Goal: Task Accomplishment & Management: Complete application form

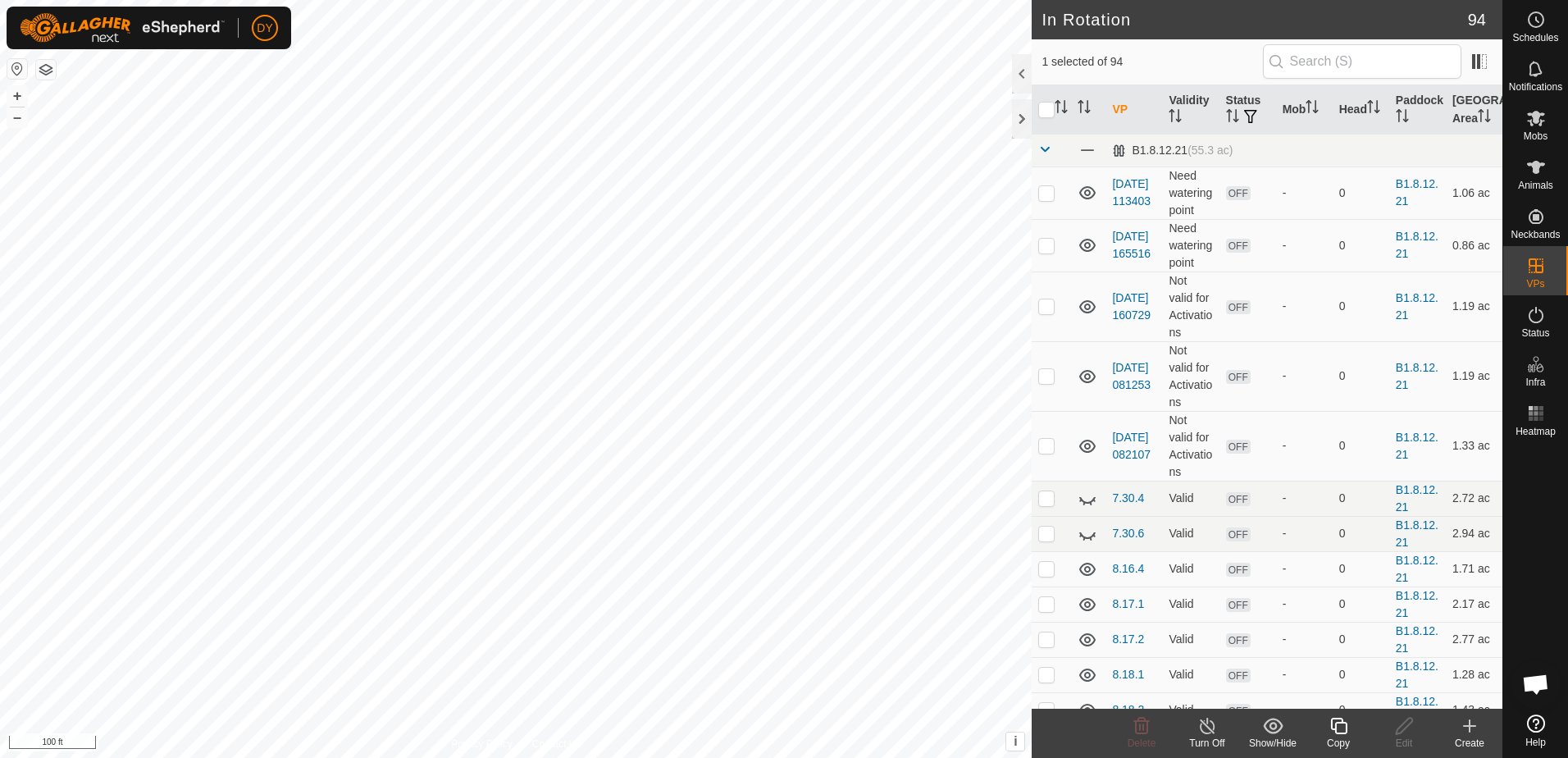
click at [1342, 730] on icon at bounding box center [1339, 726] width 20 height 20
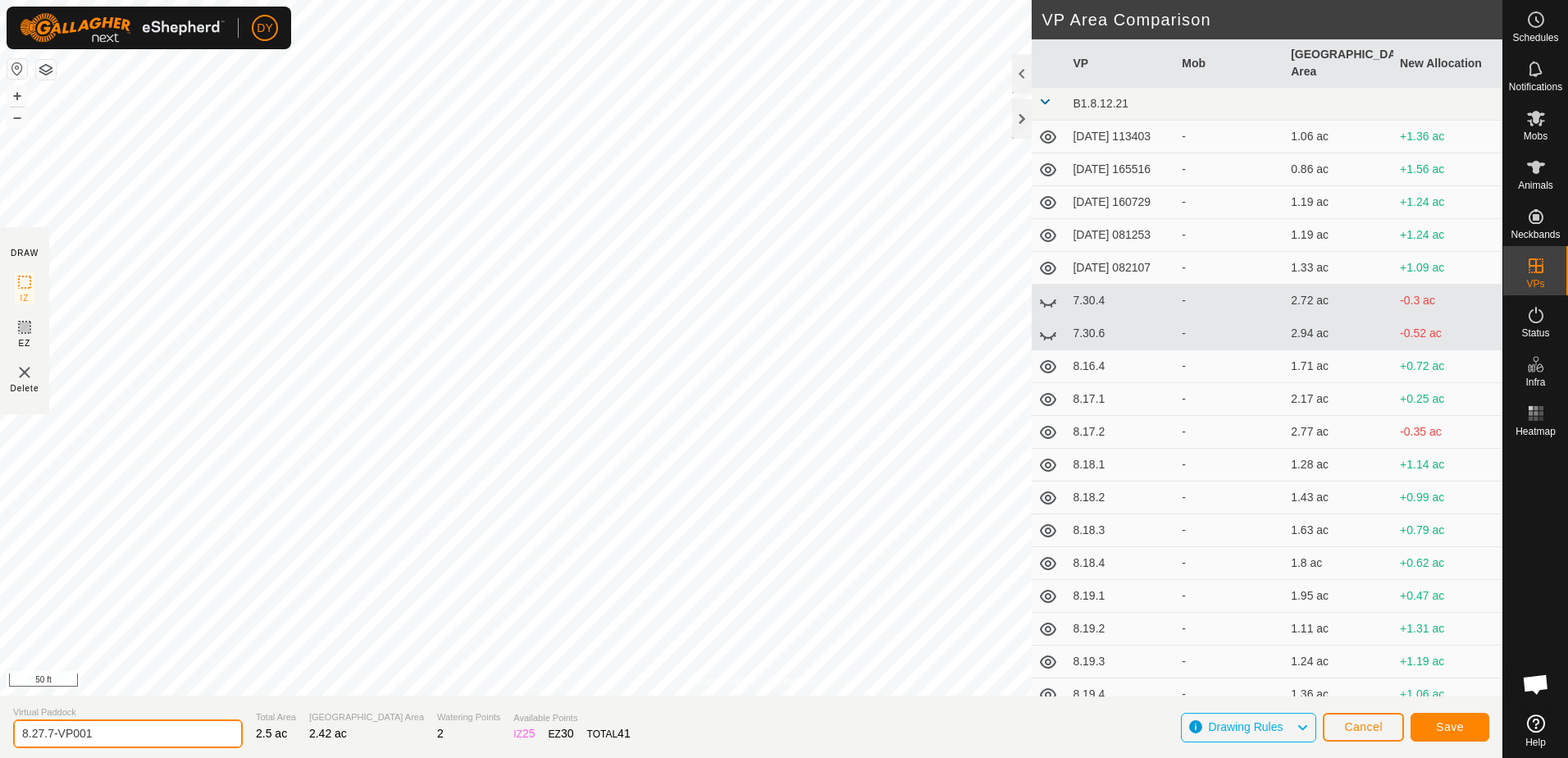
drag, startPoint x: 123, startPoint y: 736, endPoint x: 42, endPoint y: 738, distance: 81.0
click at [42, 738] on input "8.27.7-VP001" at bounding box center [127, 734] width 229 height 29
type input "8.28.1"
click at [1450, 728] on span "Save" at bounding box center [1450, 727] width 28 height 13
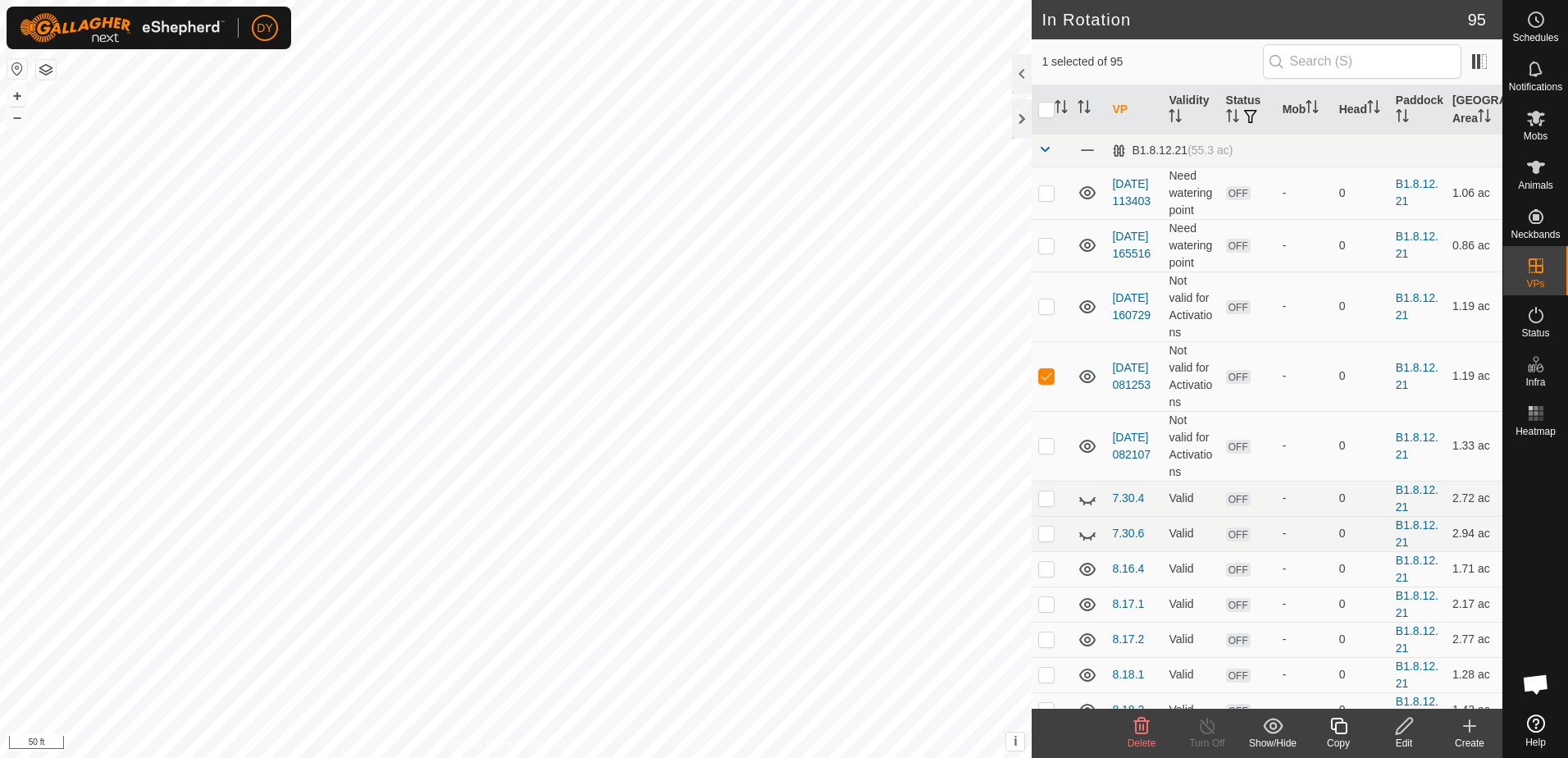
checkbox input "false"
checkbox input "true"
click at [1346, 727] on icon at bounding box center [1338, 726] width 16 height 16
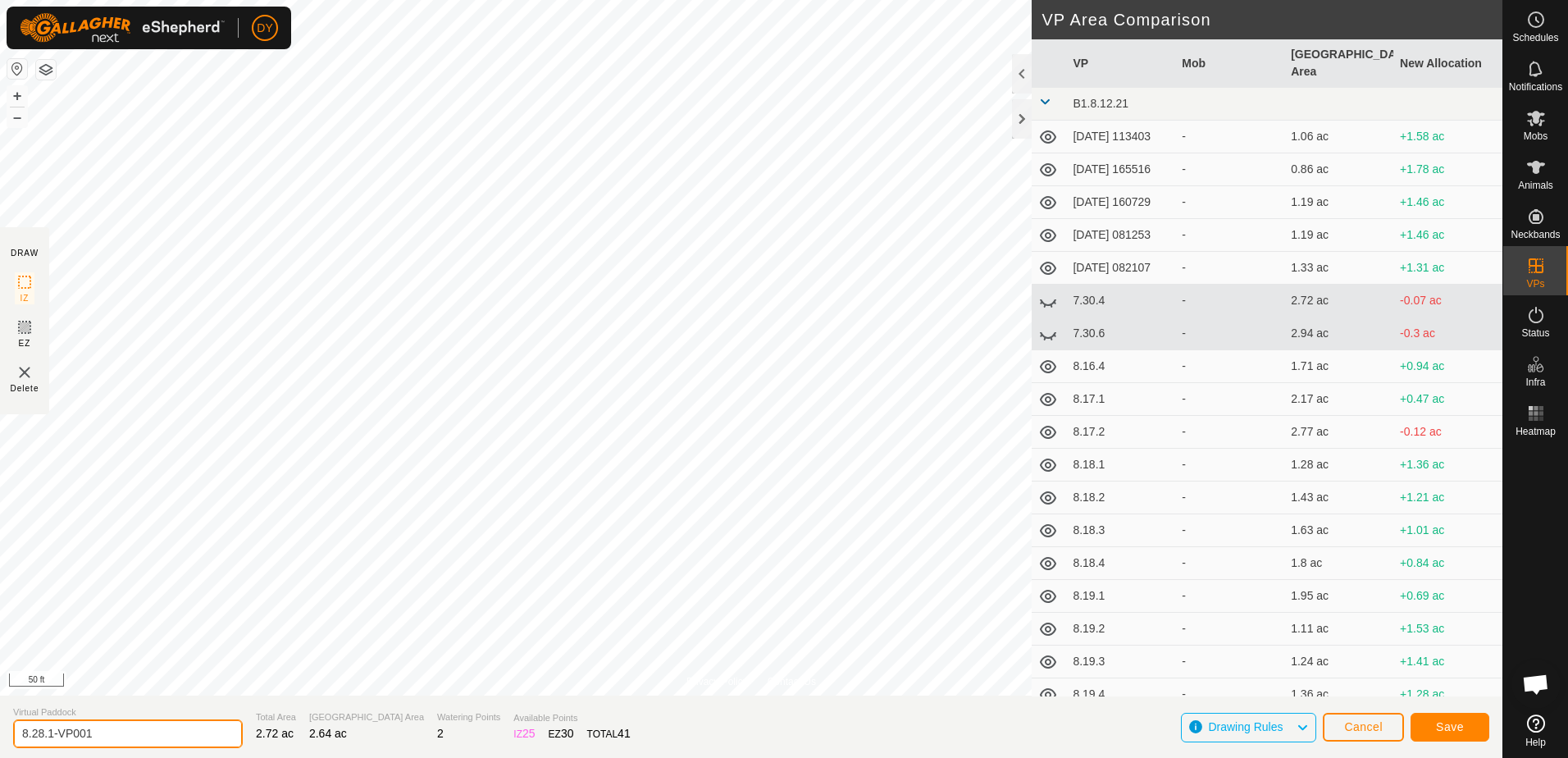
drag, startPoint x: 129, startPoint y: 736, endPoint x: 48, endPoint y: 730, distance: 81.2
click at [48, 730] on input "8.28.1-VP001" at bounding box center [127, 734] width 229 height 29
type input "8.28.2"
click at [1452, 733] on button "Save" at bounding box center [1450, 727] width 79 height 29
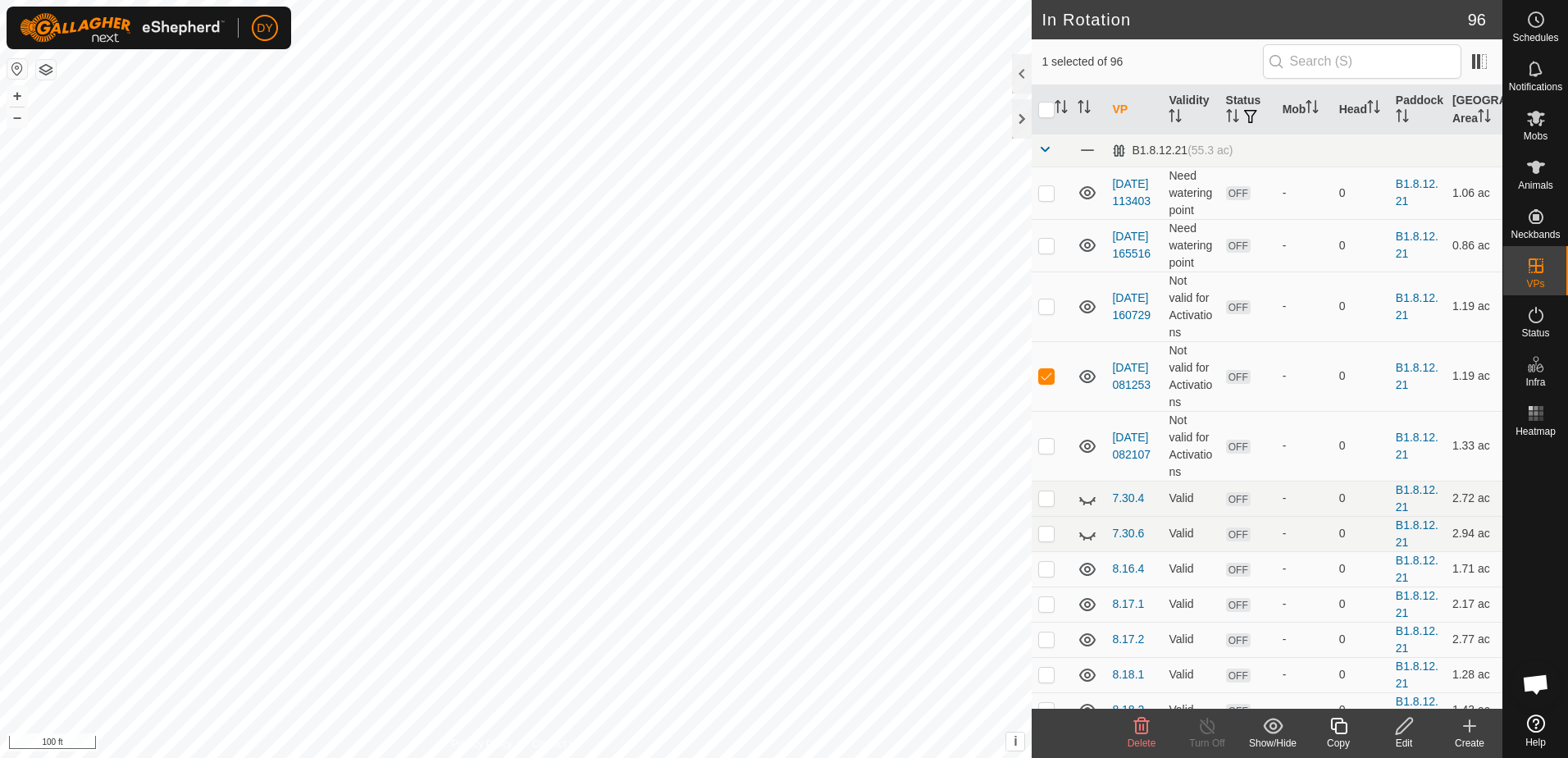
checkbox input "false"
checkbox input "true"
click at [1345, 727] on icon at bounding box center [1339, 726] width 20 height 20
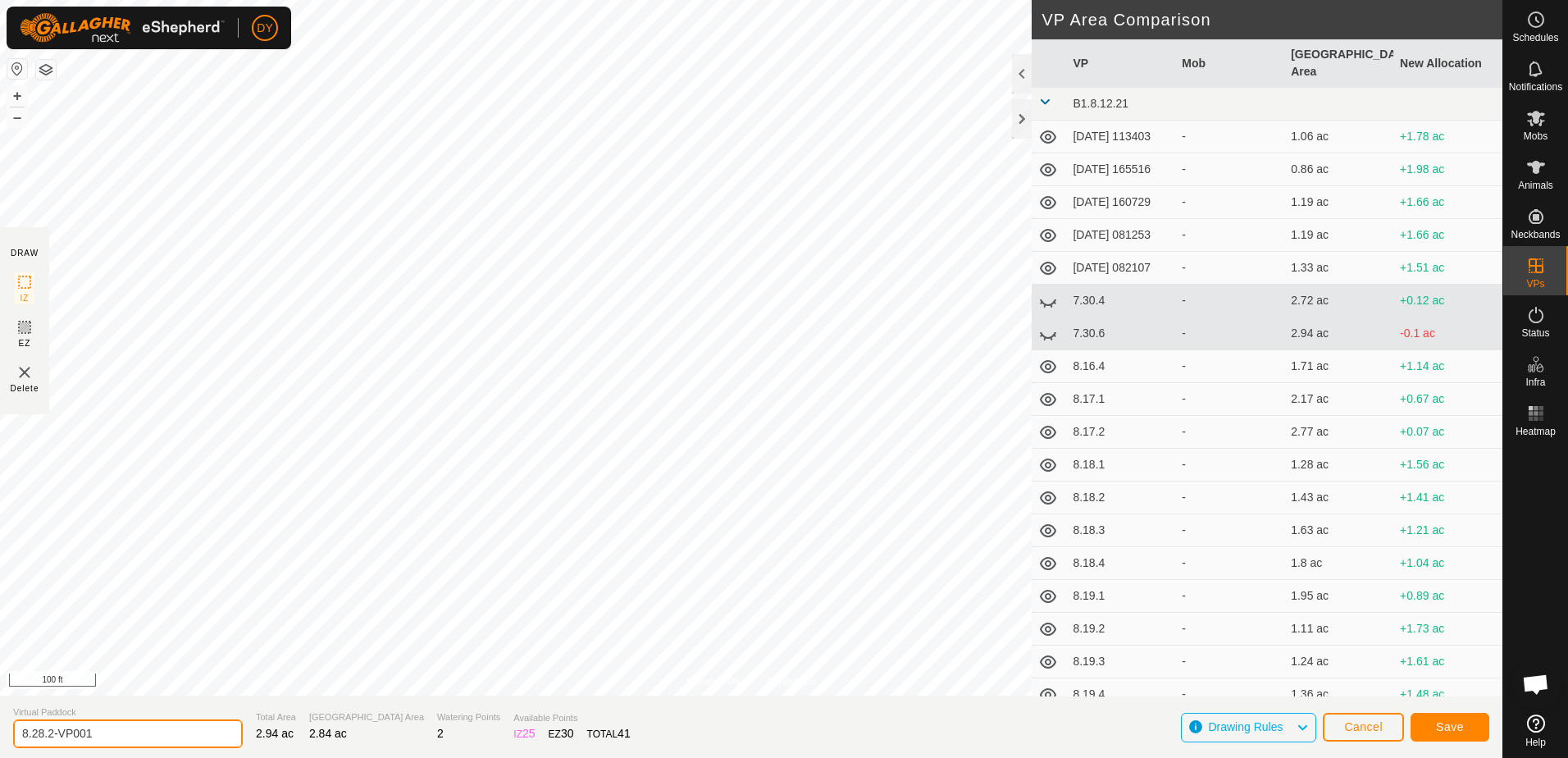
drag, startPoint x: 144, startPoint y: 730, endPoint x: 50, endPoint y: 737, distance: 94.3
click at [50, 737] on input "8.28.2-VP001" at bounding box center [127, 734] width 229 height 29
type input "8.28.3"
click at [1420, 726] on button "Save" at bounding box center [1450, 727] width 79 height 29
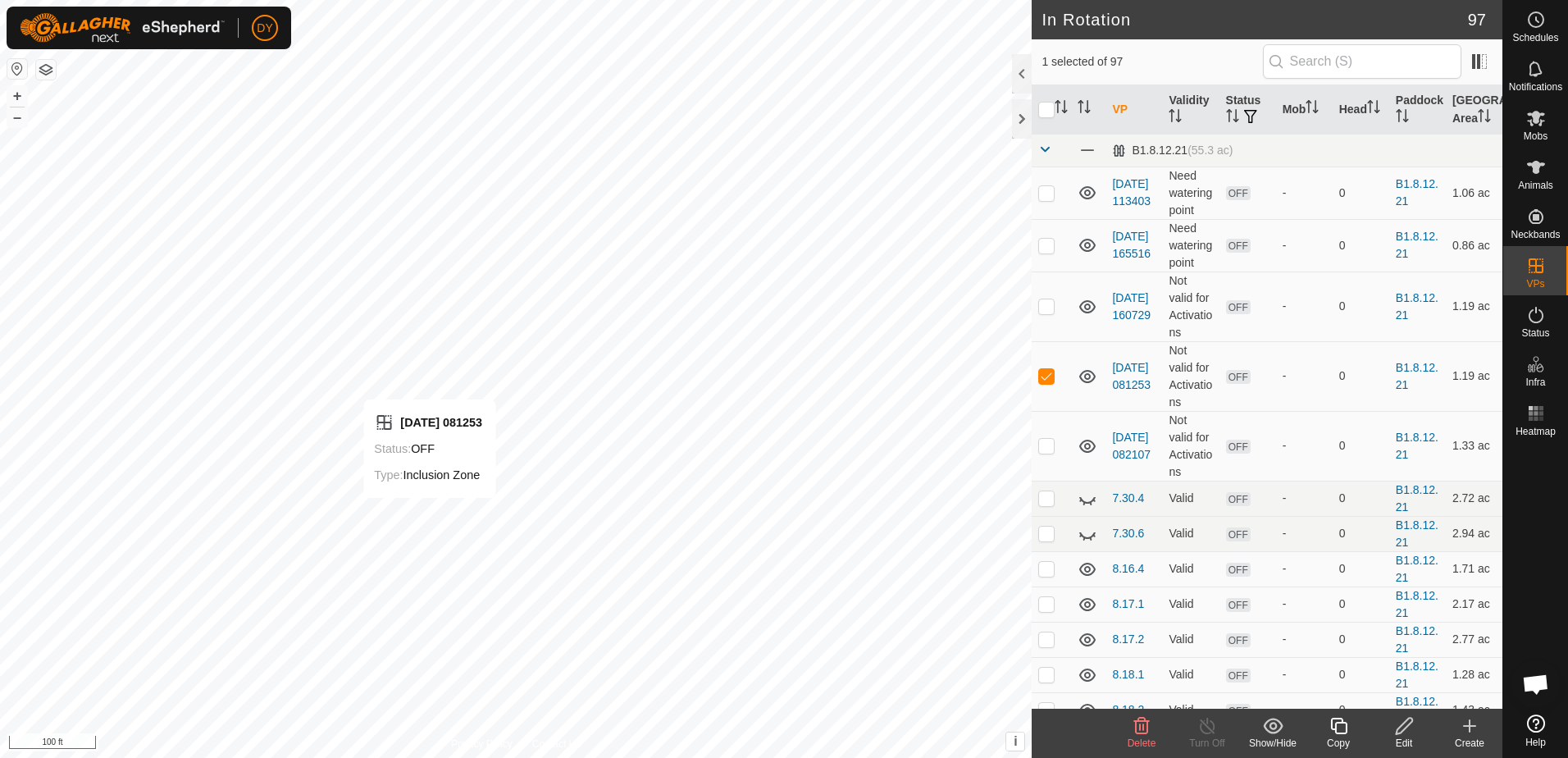
checkbox input "false"
checkbox input "true"
checkbox input "false"
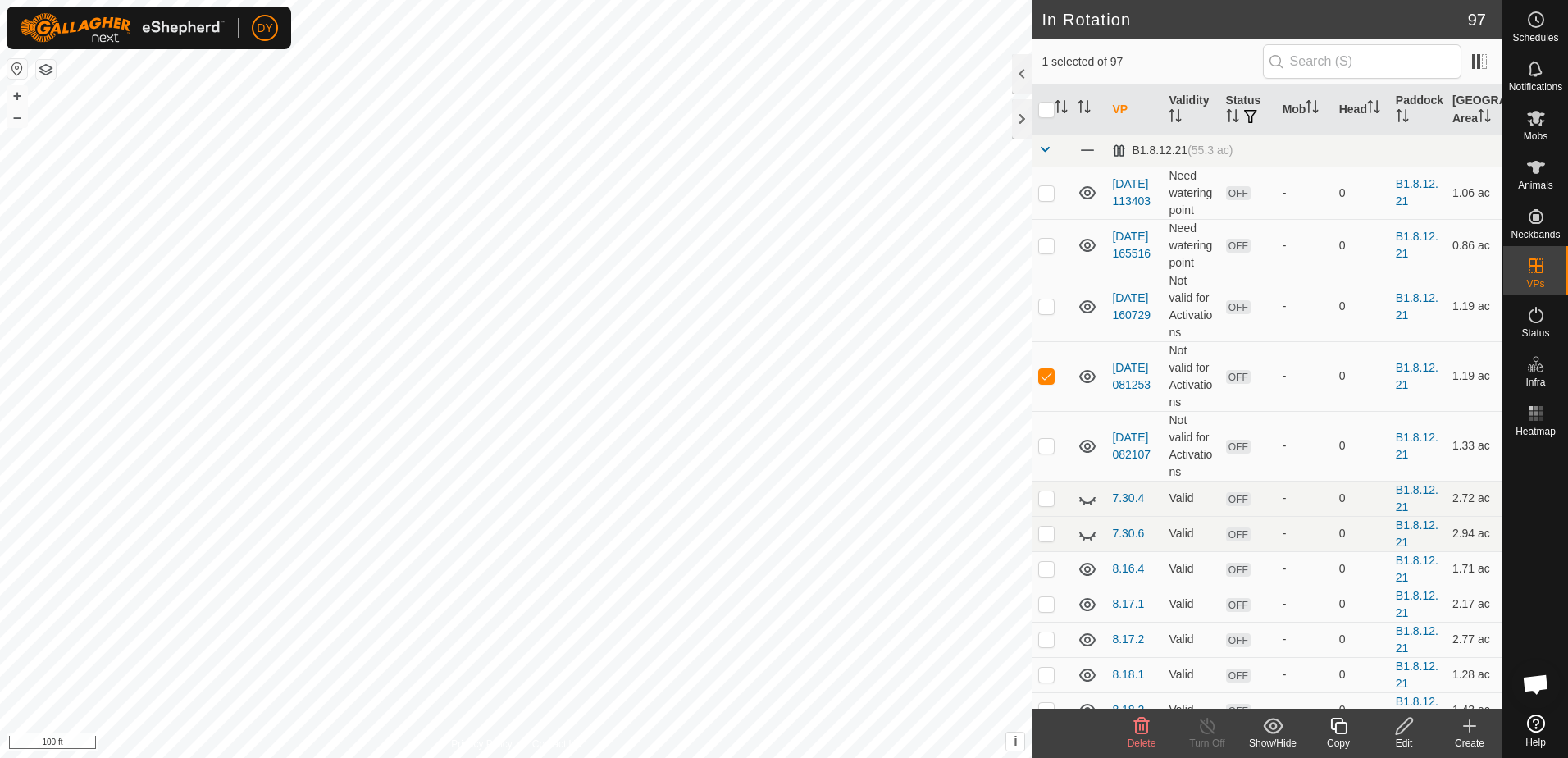
checkbox input "true"
click at [1340, 726] on icon at bounding box center [1339, 726] width 20 height 20
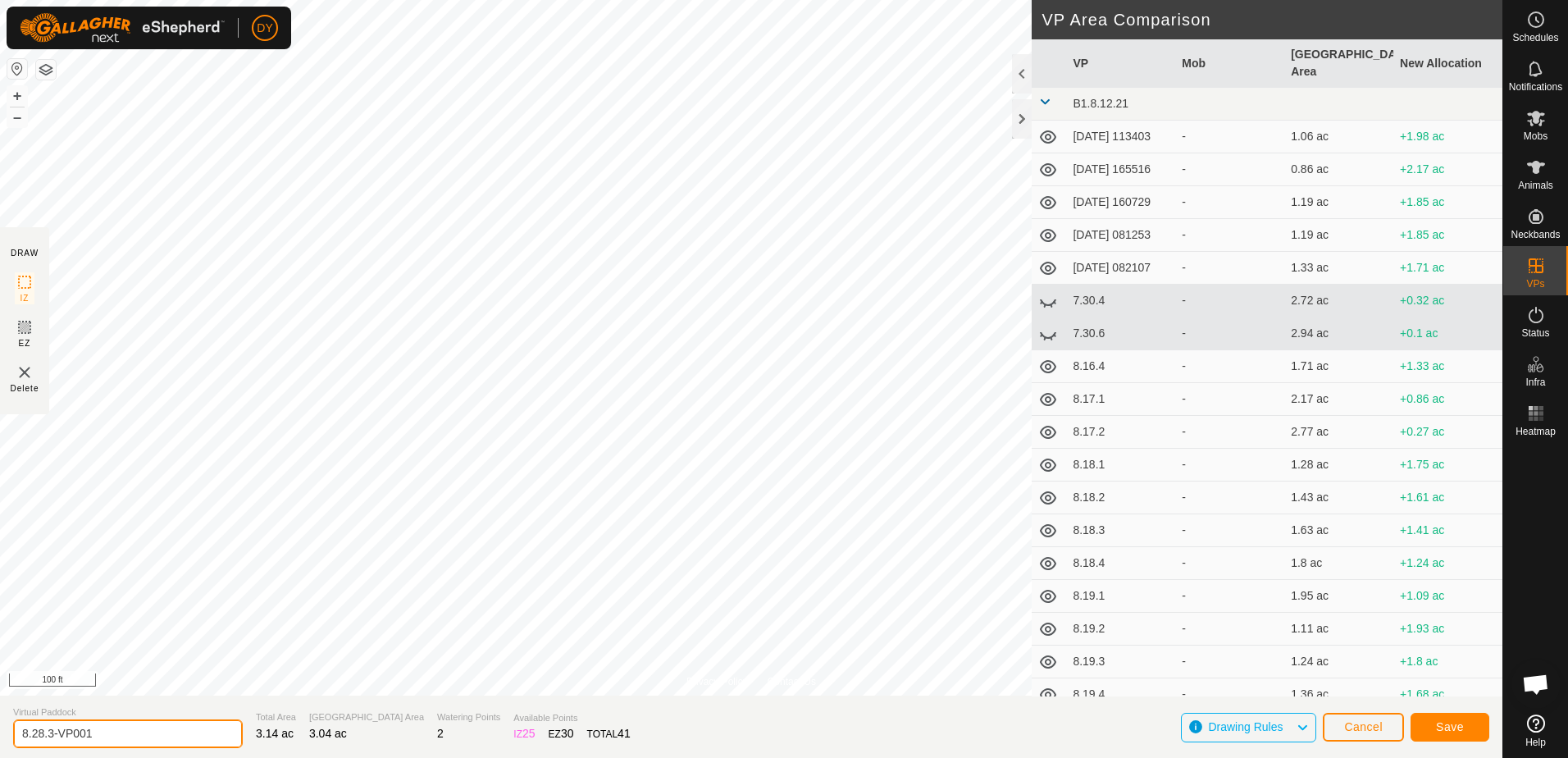
drag, startPoint x: 121, startPoint y: 733, endPoint x: 48, endPoint y: 734, distance: 73.0
click at [48, 734] on input "8.28.3-VP001" at bounding box center [127, 734] width 229 height 29
type input "8.28.4"
click at [1427, 729] on button "Save" at bounding box center [1450, 727] width 79 height 29
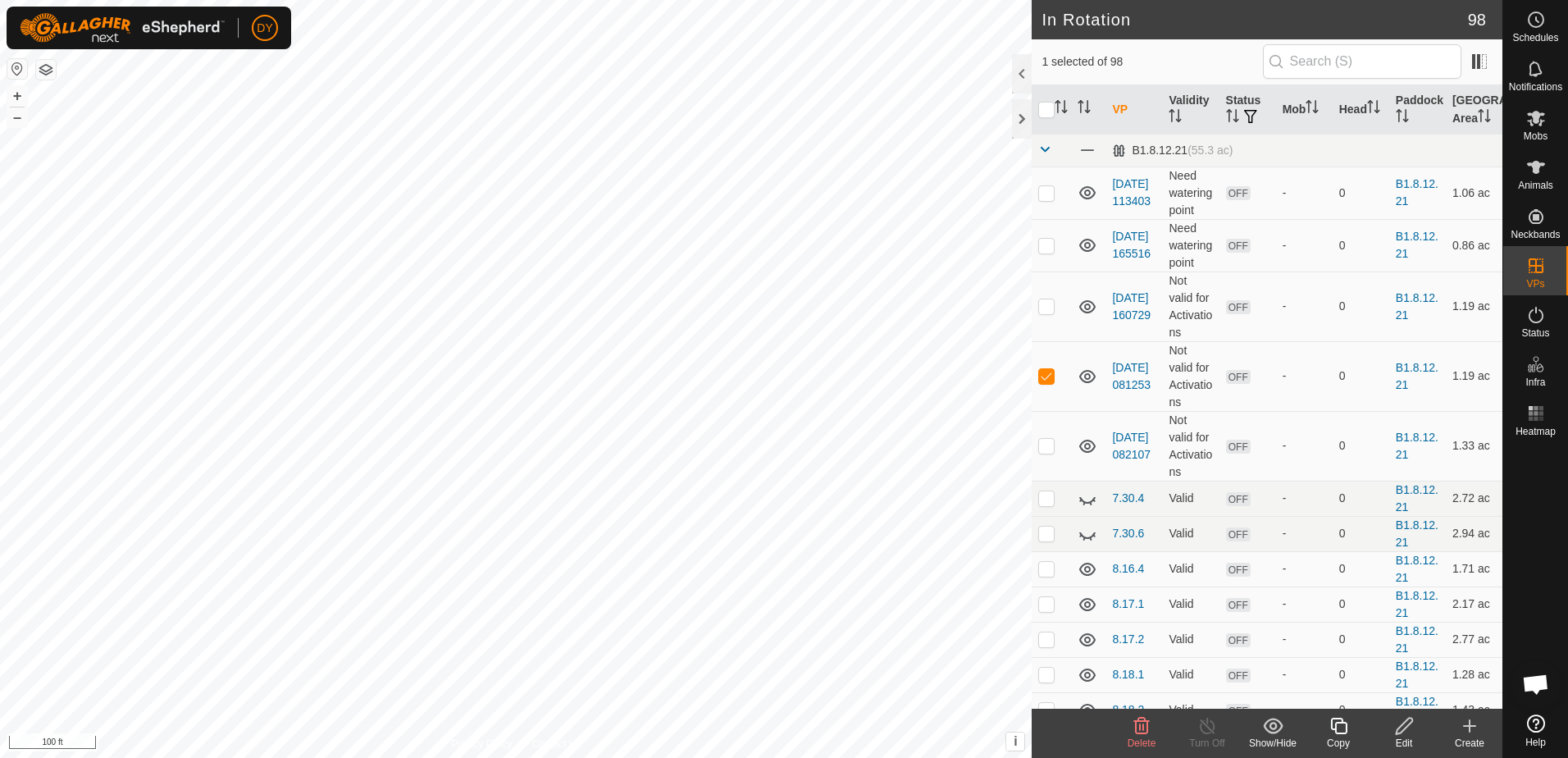
checkbox input "false"
checkbox input "true"
click at [1340, 727] on icon at bounding box center [1339, 726] width 20 height 20
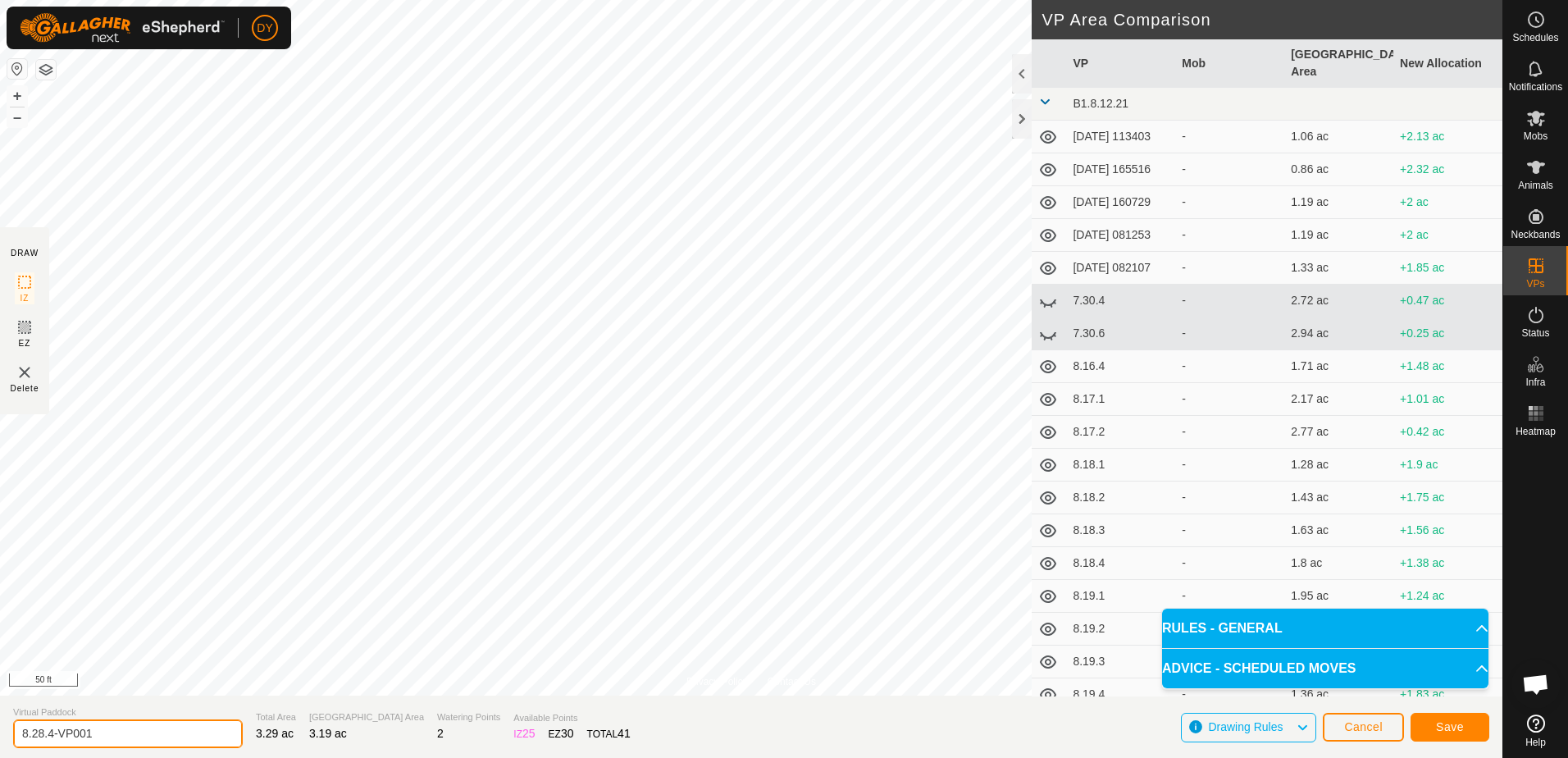
drag, startPoint x: 105, startPoint y: 731, endPoint x: 48, endPoint y: 734, distance: 57.1
click at [48, 734] on input "8.28.4-VP001" at bounding box center [127, 734] width 229 height 29
type input "8.28.5"
click at [1427, 726] on button "Save" at bounding box center [1450, 727] width 79 height 29
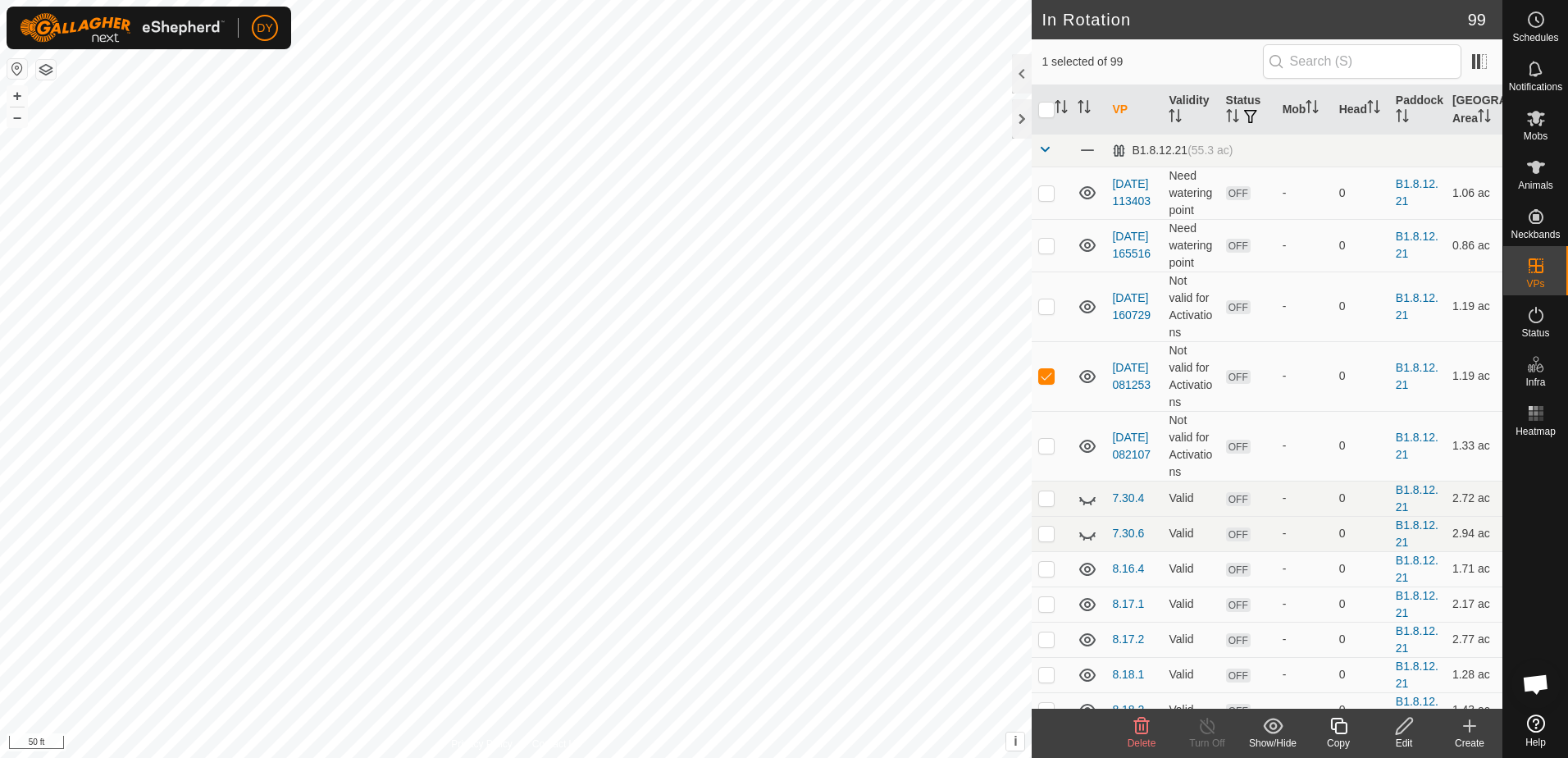
checkbox input "false"
checkbox input "true"
click at [1340, 724] on icon at bounding box center [1338, 726] width 16 height 16
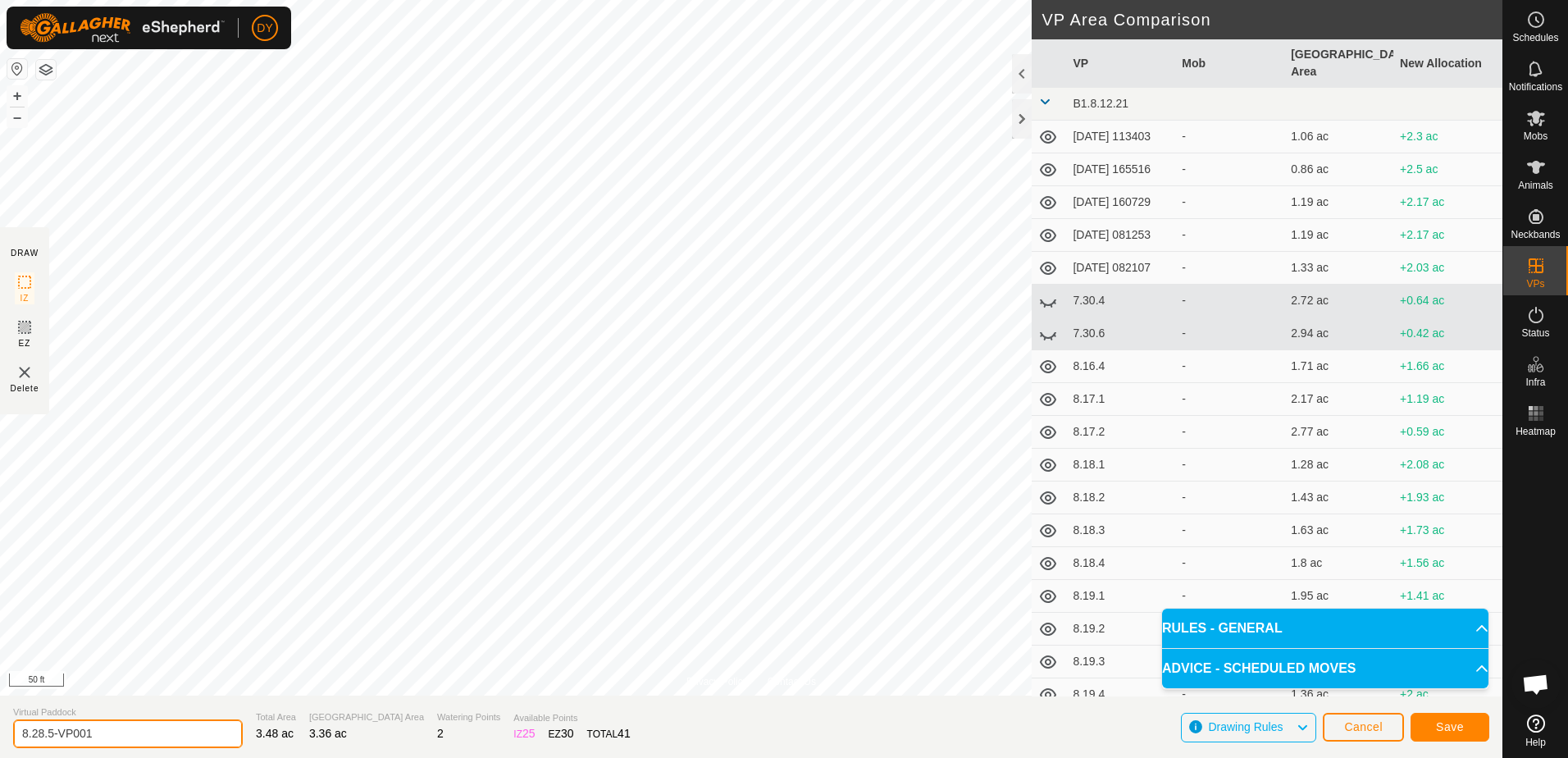
drag, startPoint x: 106, startPoint y: 732, endPoint x: 49, endPoint y: 730, distance: 57.0
click at [49, 730] on input "8.28.5-VP001" at bounding box center [127, 734] width 229 height 29
type input "8.28.6"
click at [1435, 733] on button "Save" at bounding box center [1450, 727] width 79 height 29
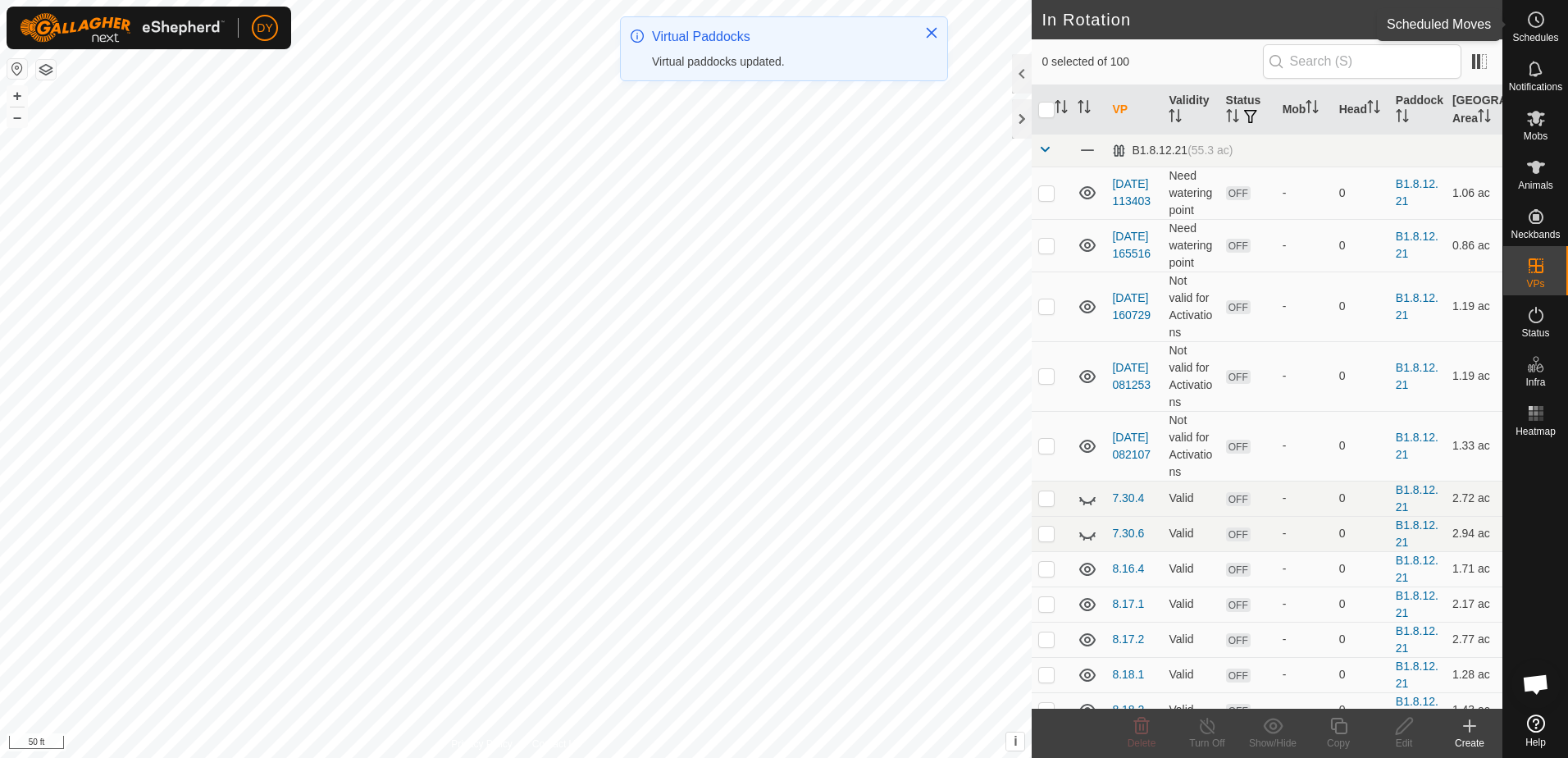
click at [1538, 30] on es-schedule-vp-svg-icon at bounding box center [1536, 20] width 30 height 26
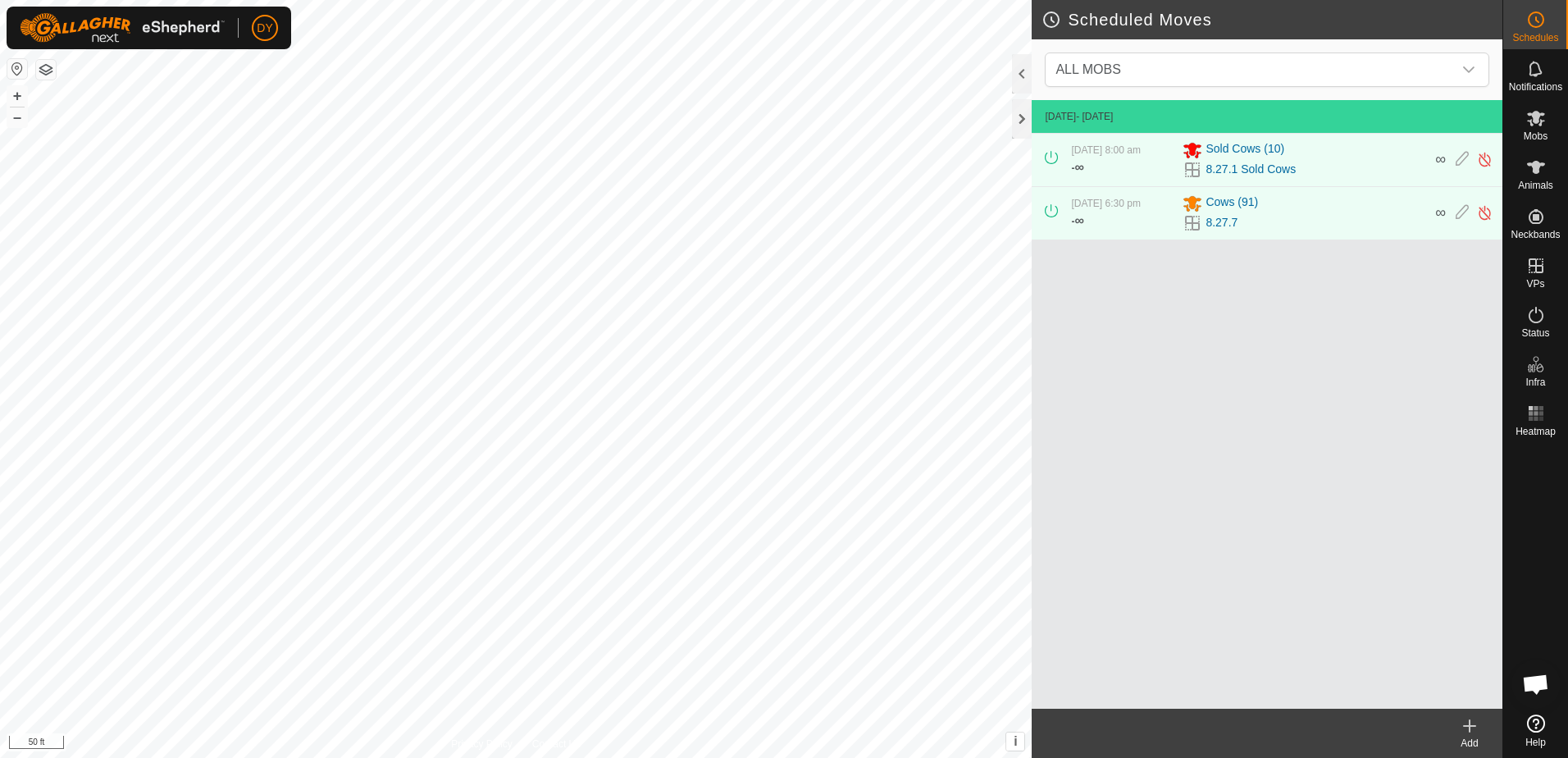
click at [1468, 734] on icon at bounding box center [1469, 726] width 20 height 20
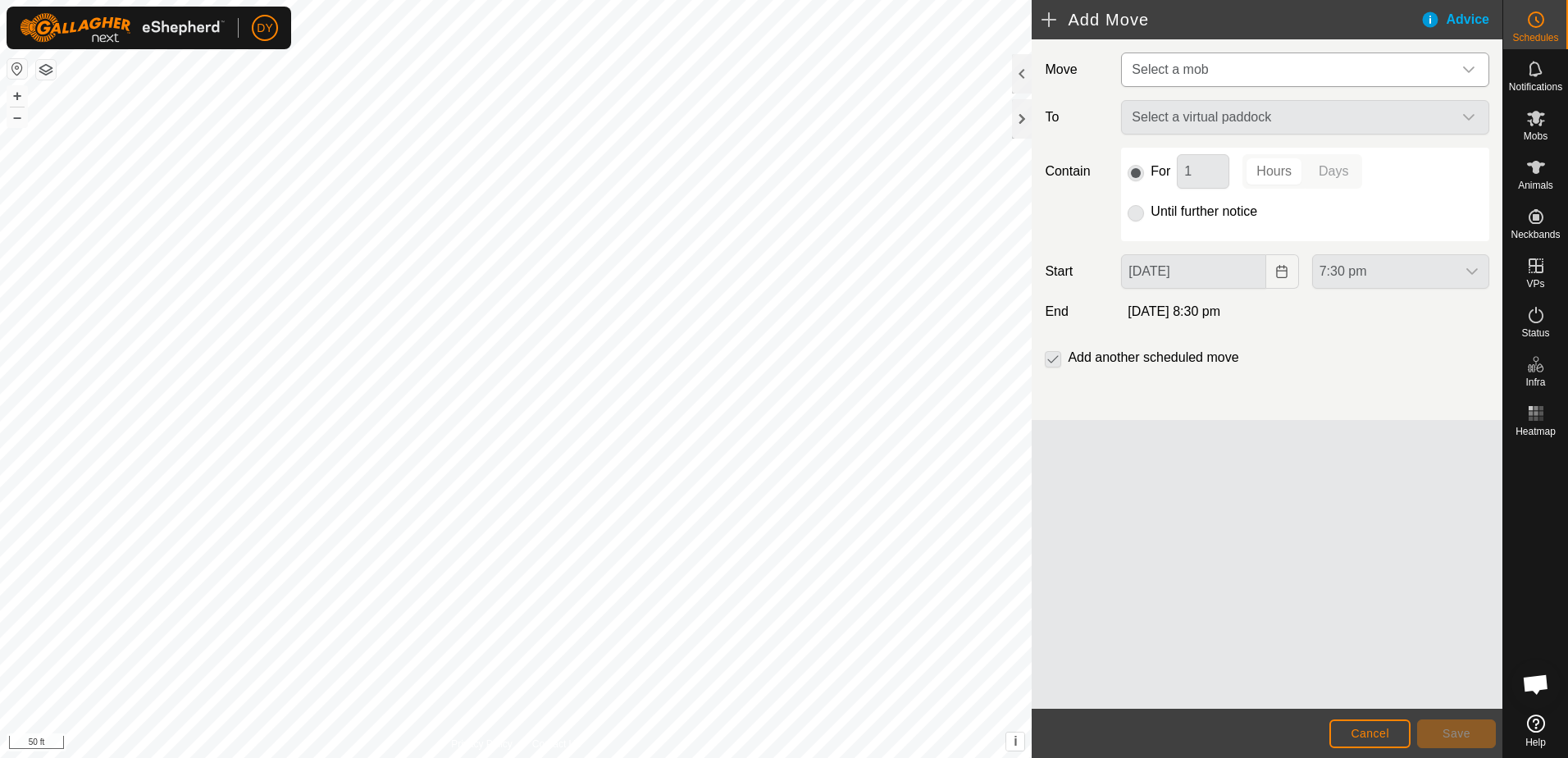
click at [1140, 65] on span "Select a mob" at bounding box center [1170, 69] width 76 height 14
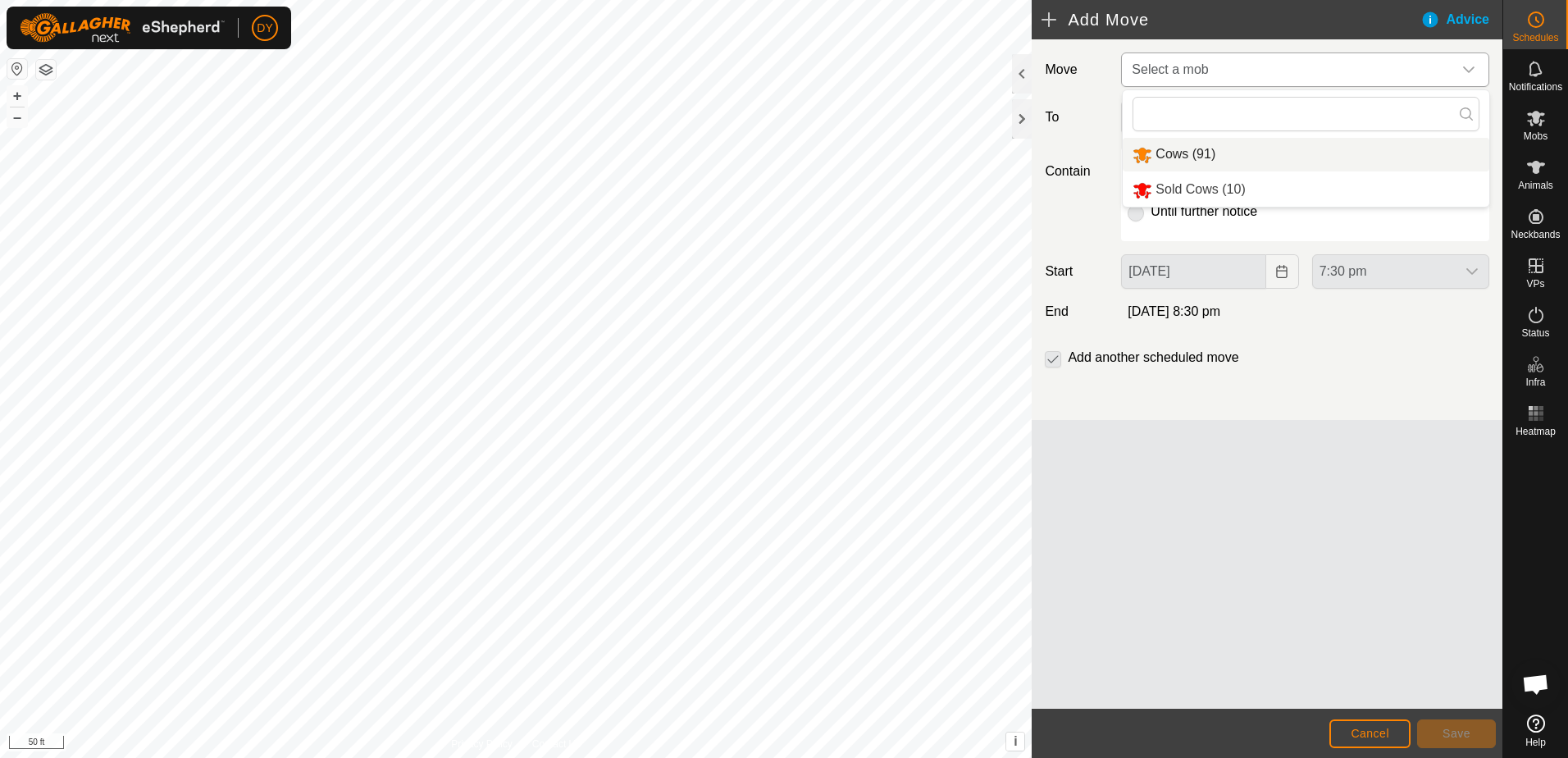
click at [1146, 150] on li "Cows (91)" at bounding box center [1306, 155] width 367 height 34
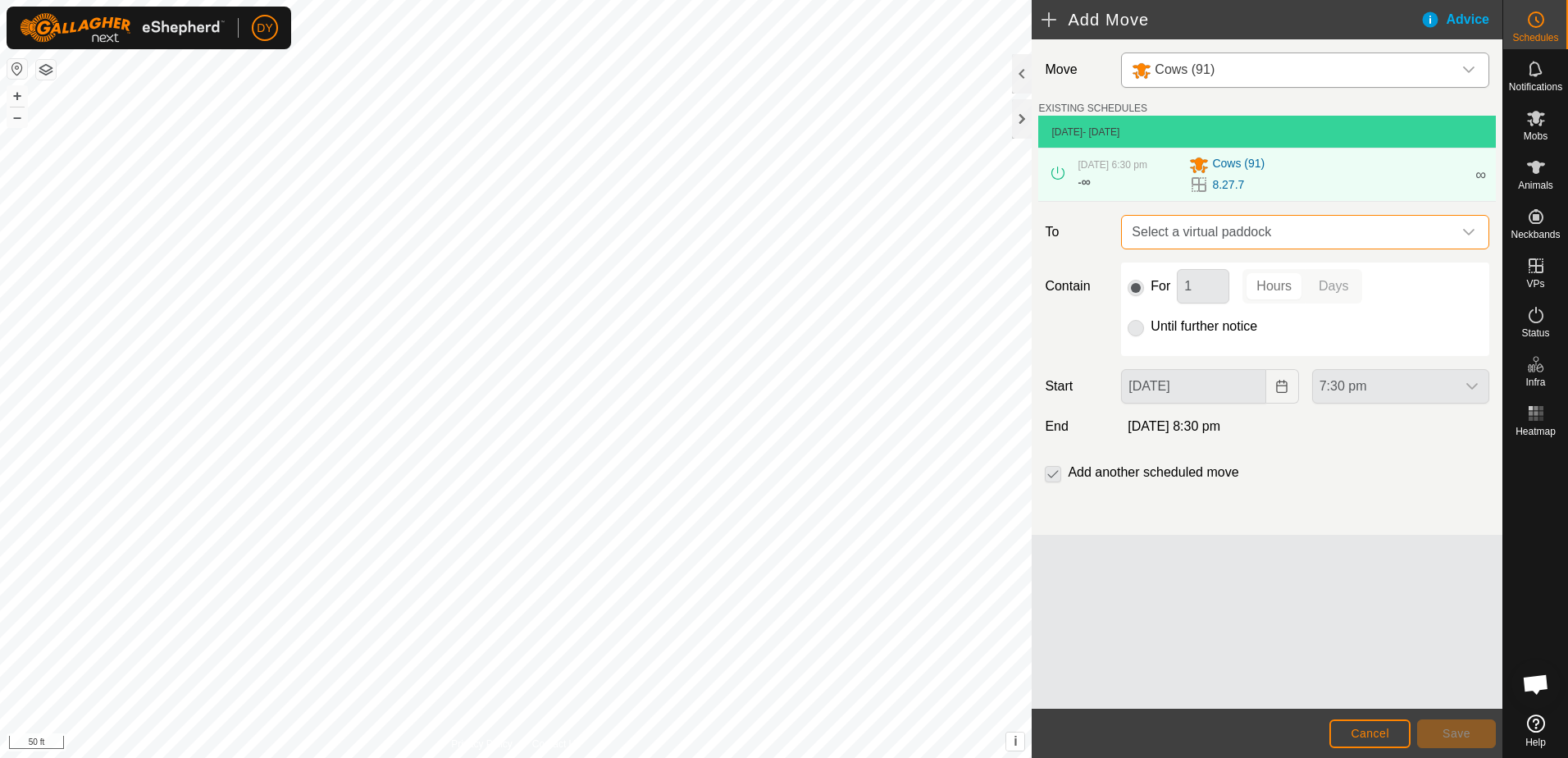
click at [1150, 234] on span "Select a virtual paddock" at bounding box center [1289, 232] width 327 height 33
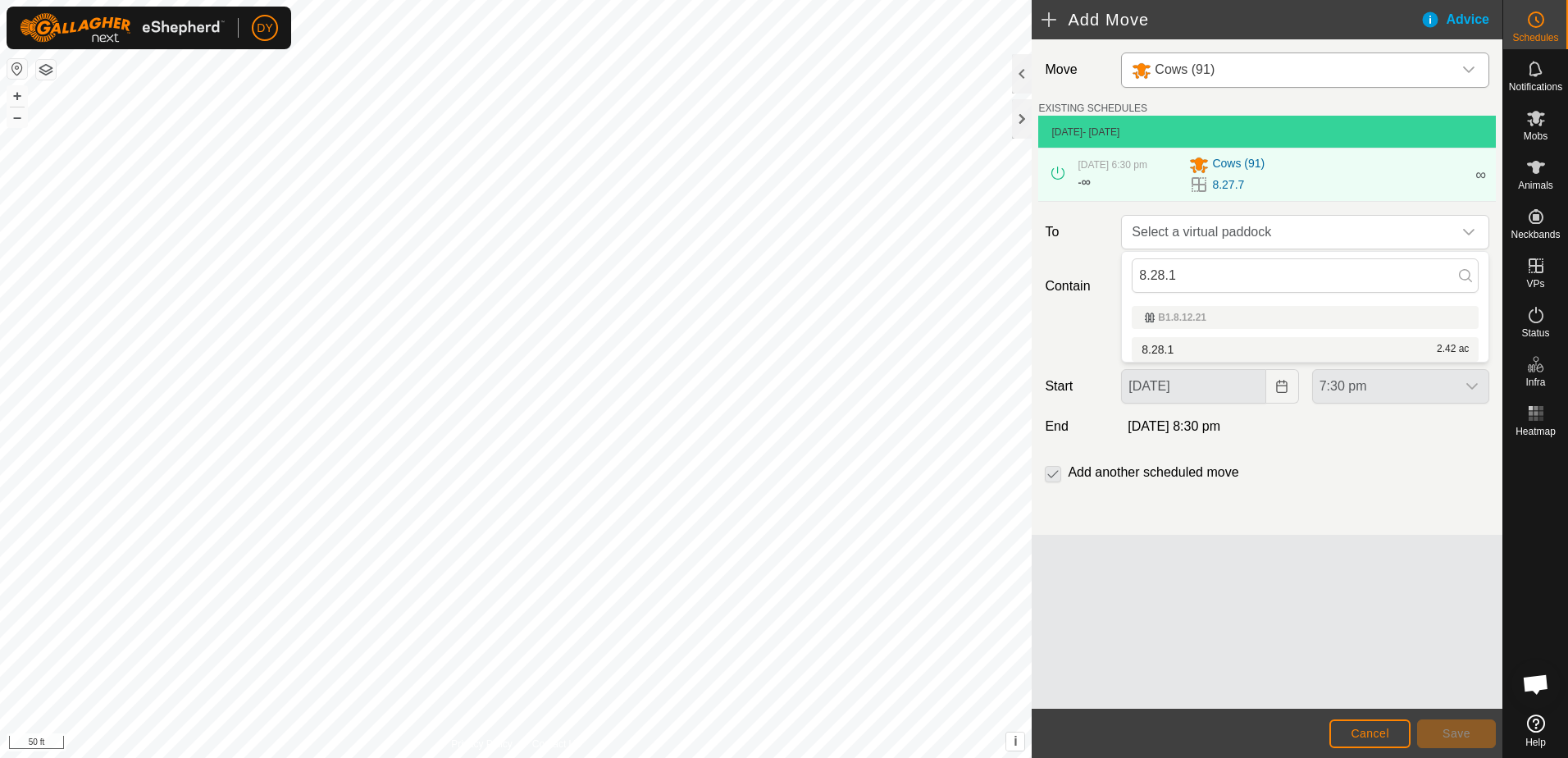
type input "8.28.1"
click at [1178, 349] on li "8.28.1 2.42 ac" at bounding box center [1305, 349] width 347 height 25
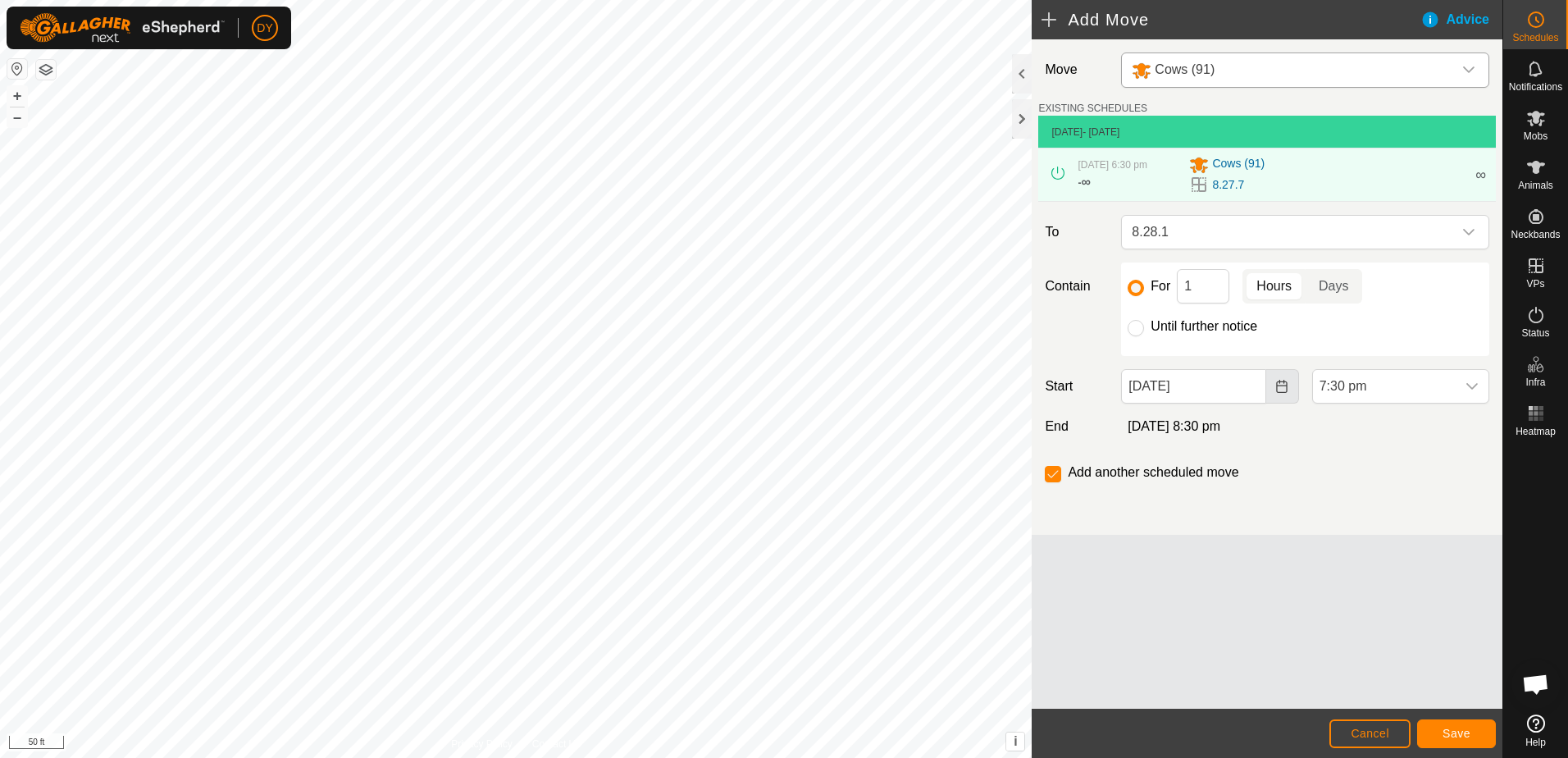
click at [1288, 382] on icon "Choose Date" at bounding box center [1281, 386] width 13 height 13
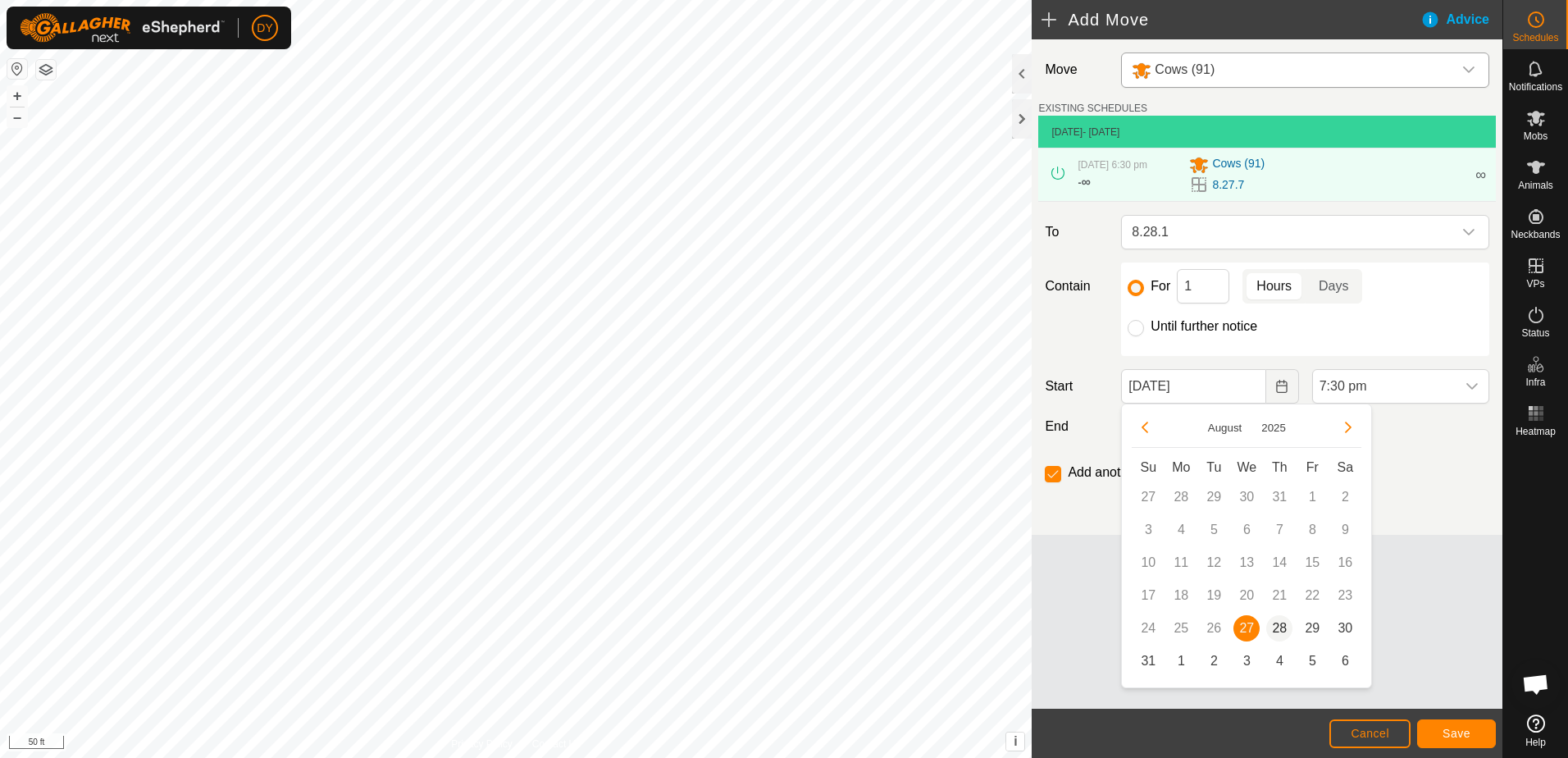
click at [1278, 631] on span "28" at bounding box center [1279, 628] width 26 height 26
type input "[DATE]"
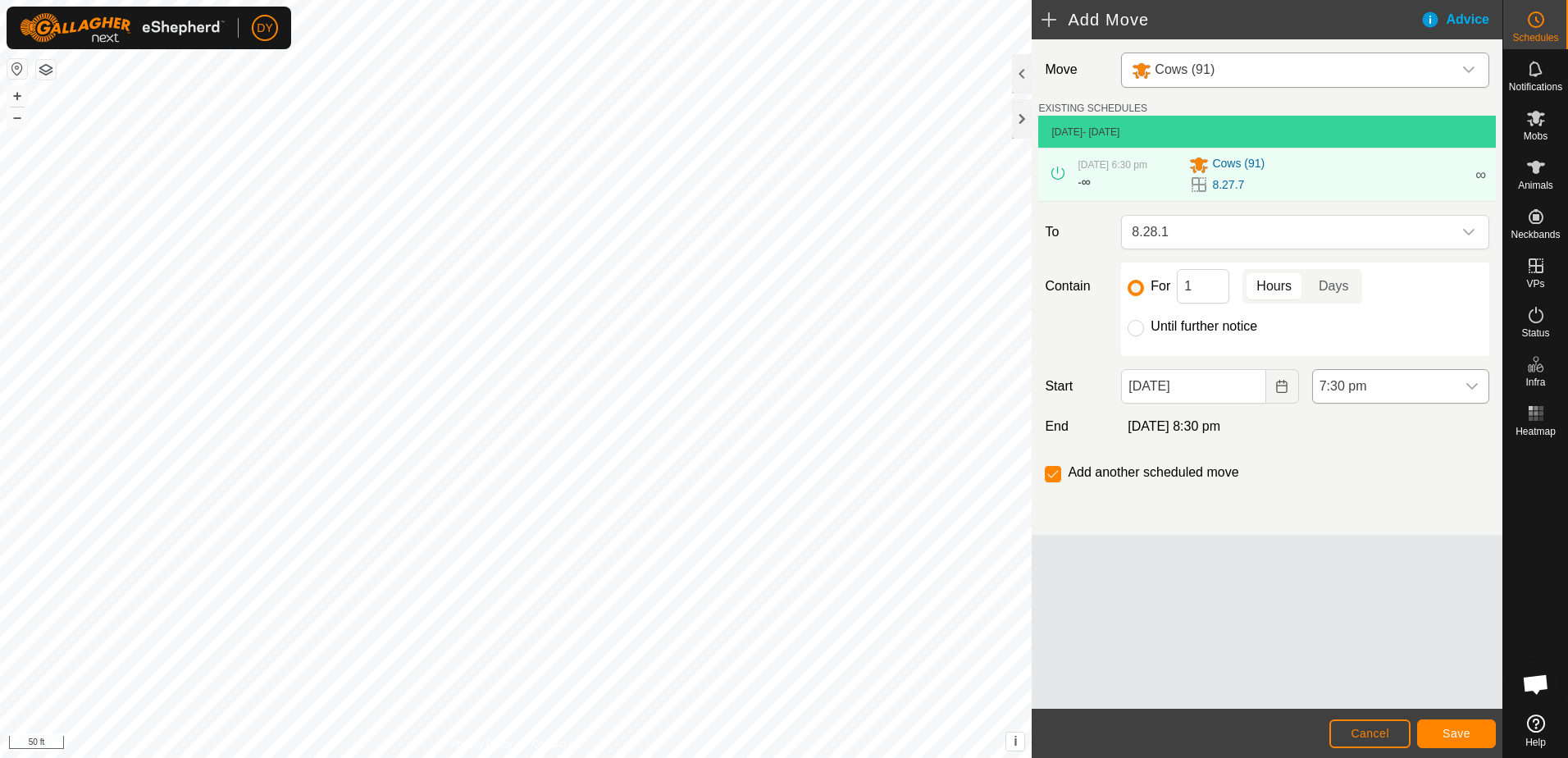
click at [1474, 389] on icon "dropdown trigger" at bounding box center [1471, 386] width 13 height 13
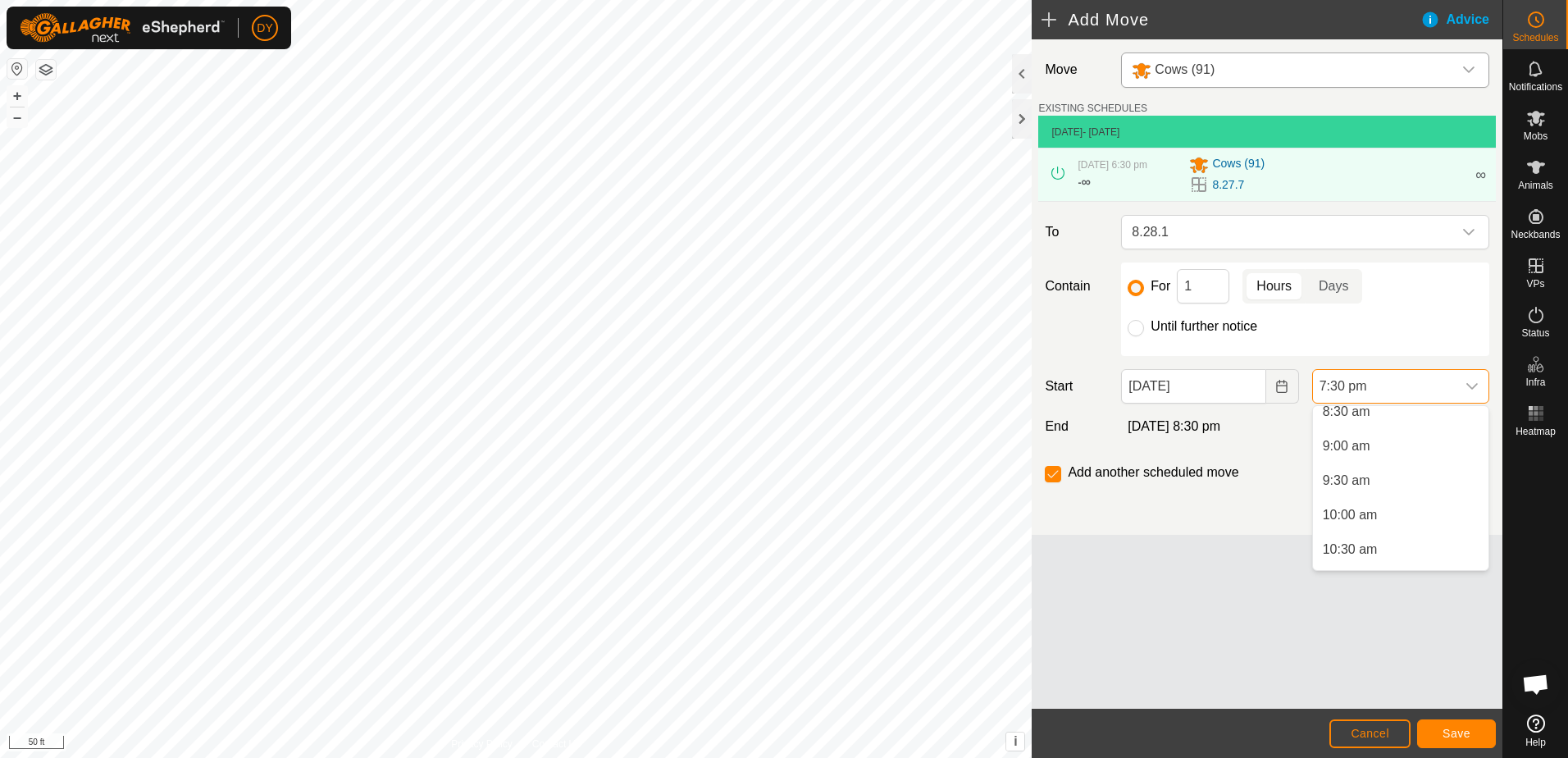
scroll to position [550, 0]
click at [1374, 482] on li "6:30 am" at bounding box center [1401, 484] width 176 height 33
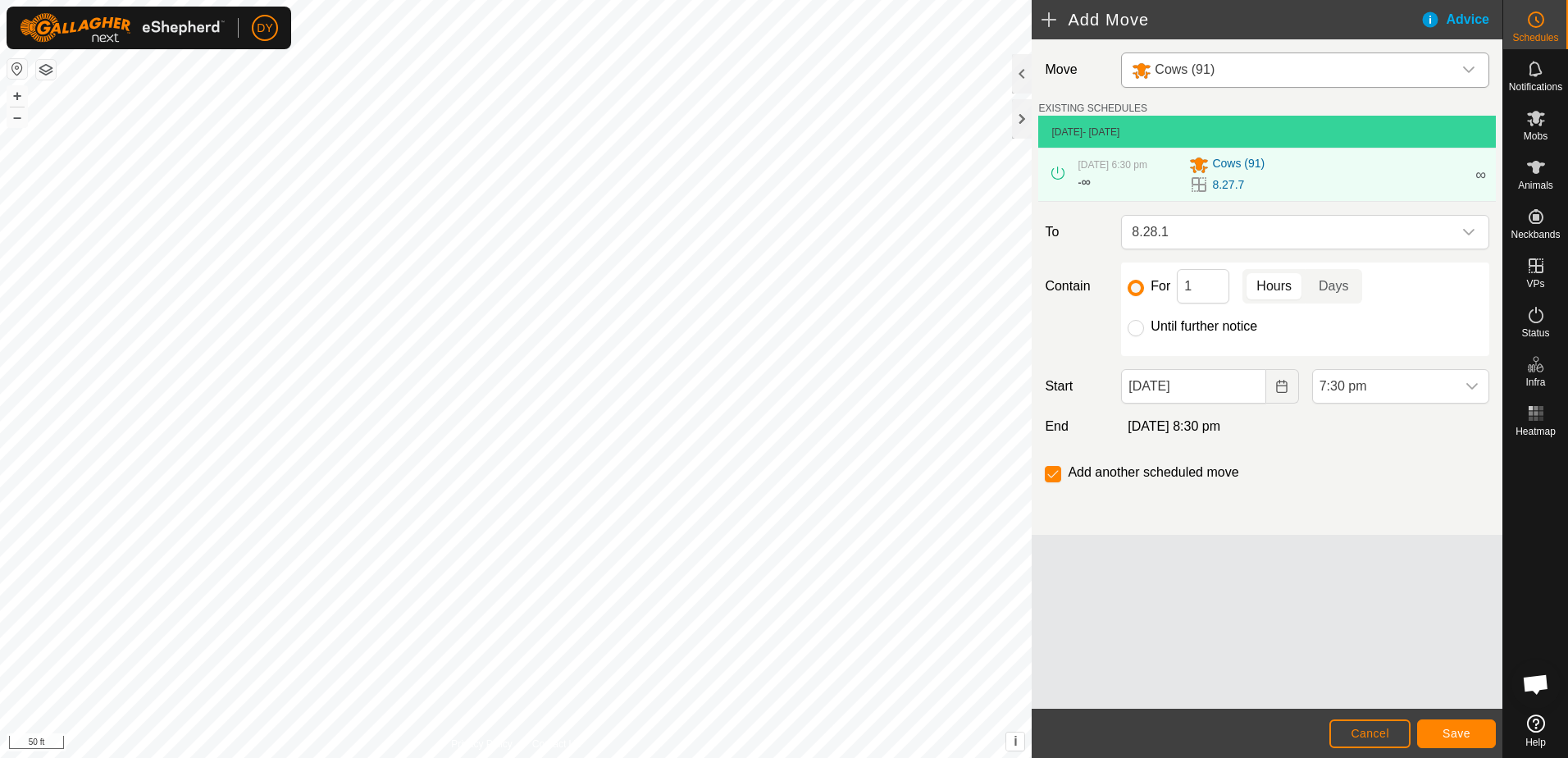
scroll to position [1213, 0]
drag, startPoint x: 1202, startPoint y: 284, endPoint x: 1179, endPoint y: 291, distance: 24.0
click at [1179, 291] on input "1" at bounding box center [1204, 286] width 53 height 35
type input "2"
click at [1441, 730] on button "Save" at bounding box center [1456, 734] width 79 height 29
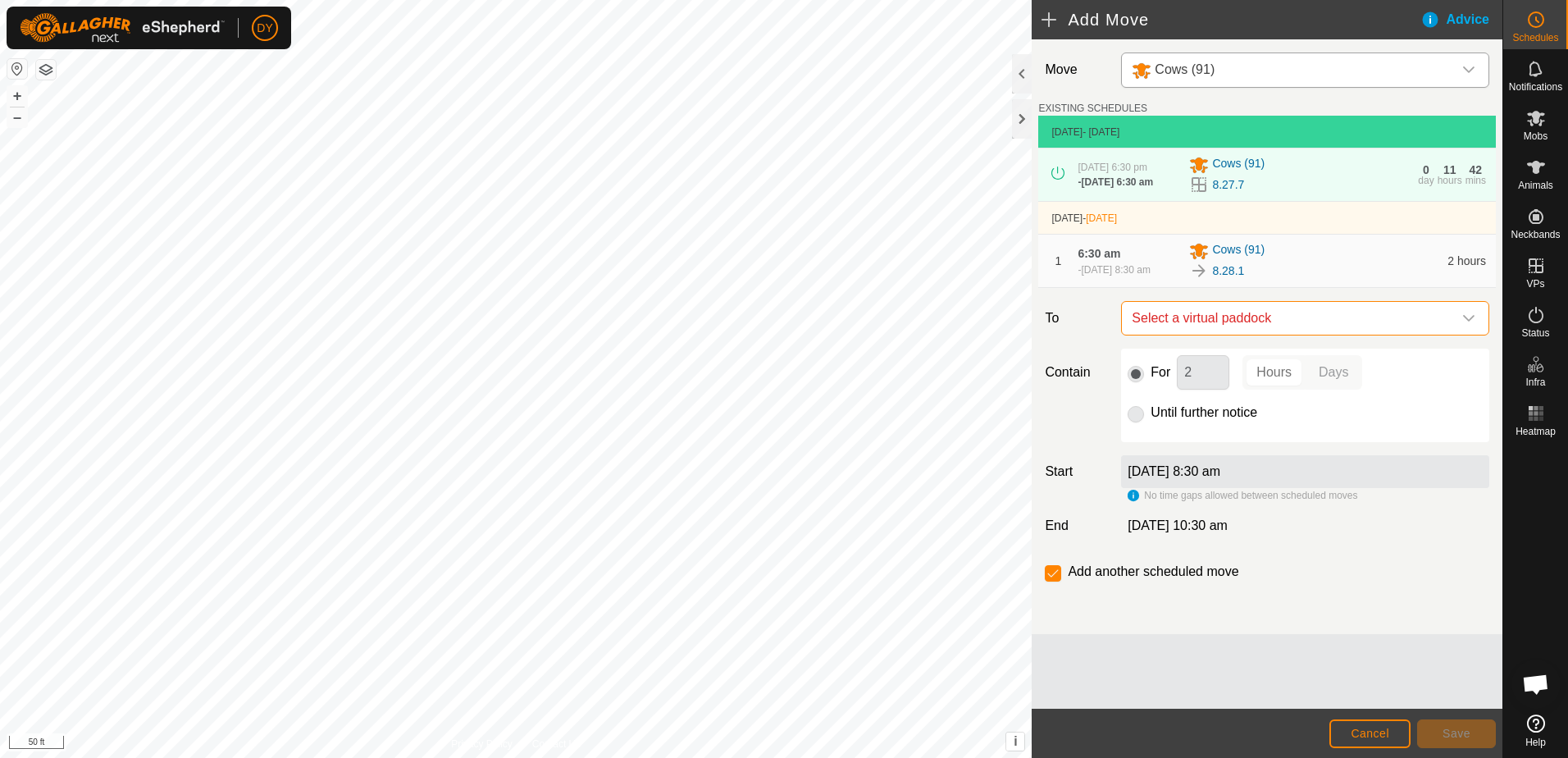
click at [1291, 325] on span "Select a virtual paddock" at bounding box center [1289, 318] width 327 height 33
type input "8.28.2"
click at [1165, 438] on li "8.28.2 2.64 ac" at bounding box center [1305, 440] width 347 height 25
click at [1444, 731] on span "Save" at bounding box center [1456, 733] width 28 height 13
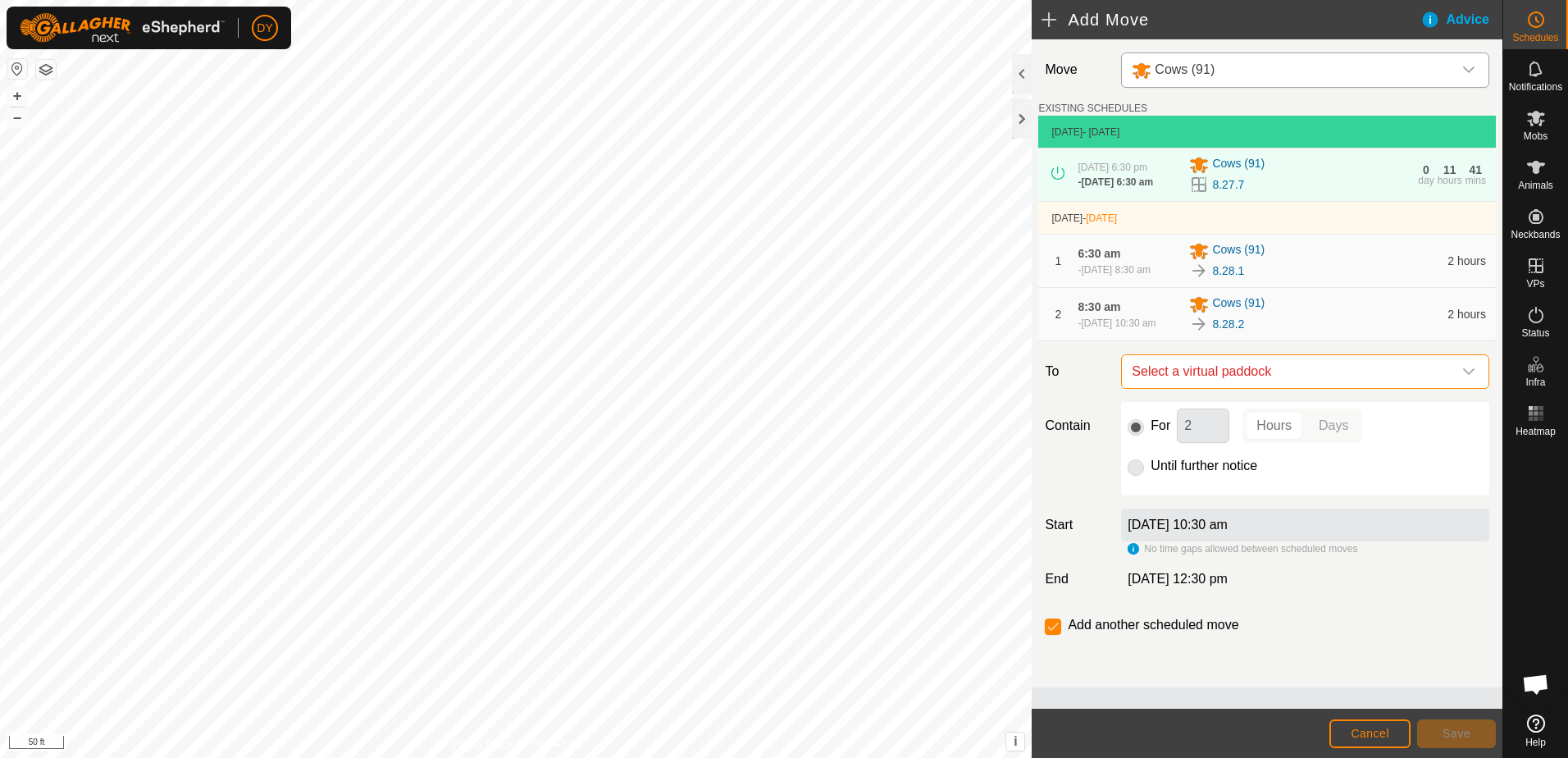
click at [1272, 388] on span "Select a virtual paddock" at bounding box center [1289, 371] width 327 height 33
type input "8.28.3"
click at [1178, 500] on li "8.28.3 2.84 ac" at bounding box center [1305, 501] width 347 height 25
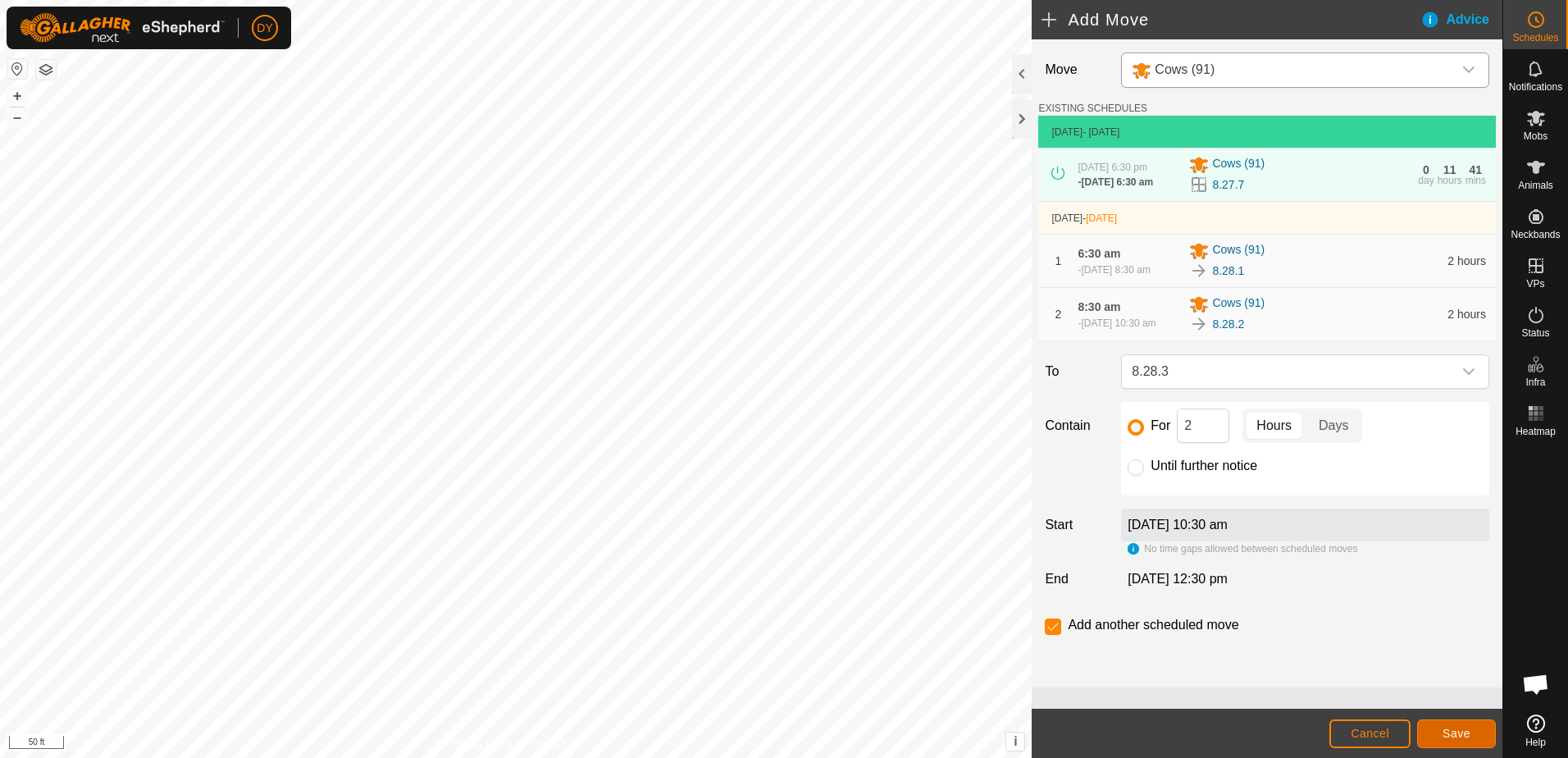
click at [1424, 735] on button "Save" at bounding box center [1456, 734] width 79 height 29
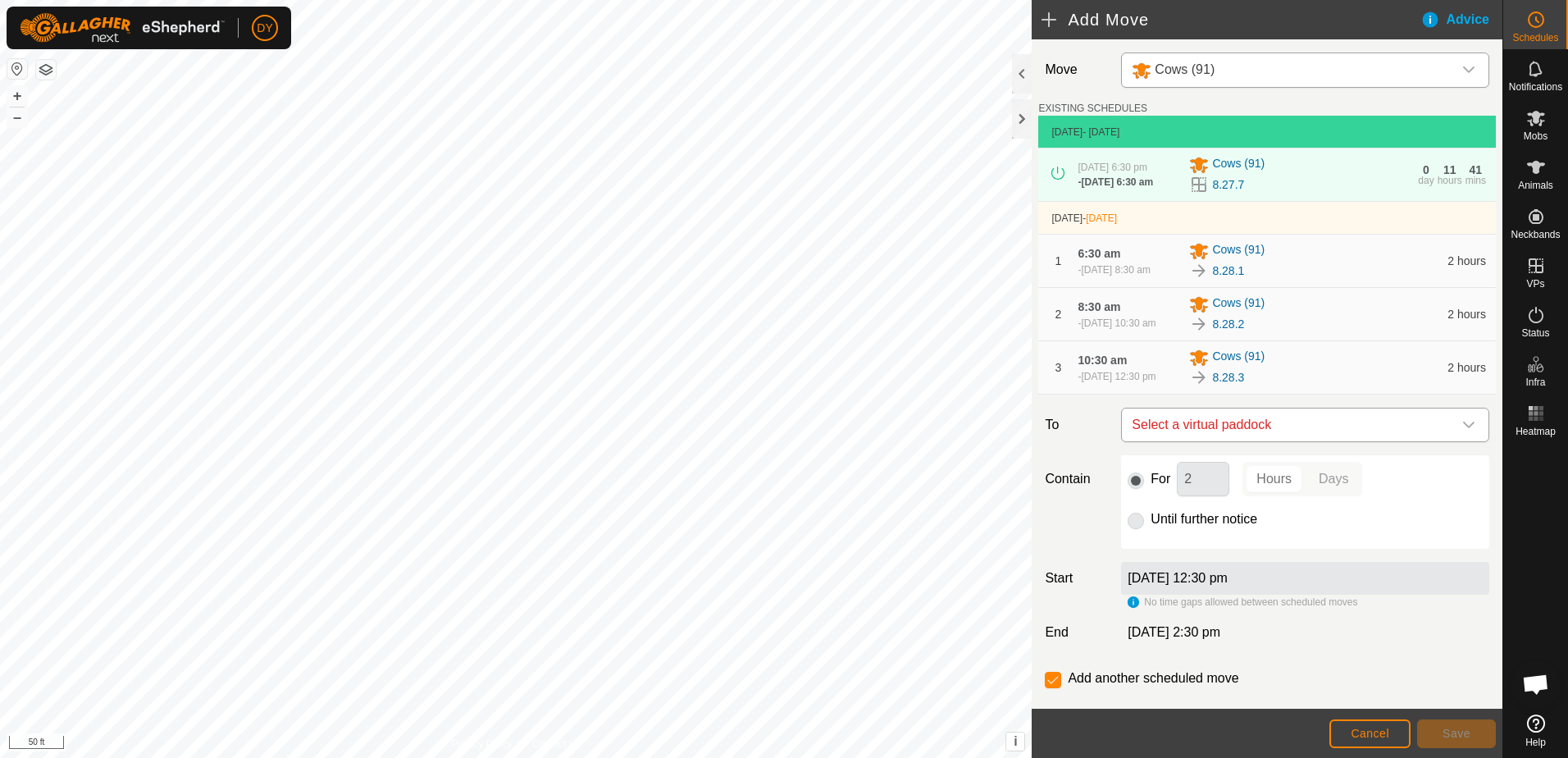
click at [1207, 441] on span "Select a virtual paddock" at bounding box center [1289, 425] width 327 height 33
type input "8.28.4"
click at [1159, 562] on li "8.28.4 3.04 ac" at bounding box center [1299, 562] width 336 height 25
click at [1439, 736] on button "Save" at bounding box center [1456, 734] width 79 height 29
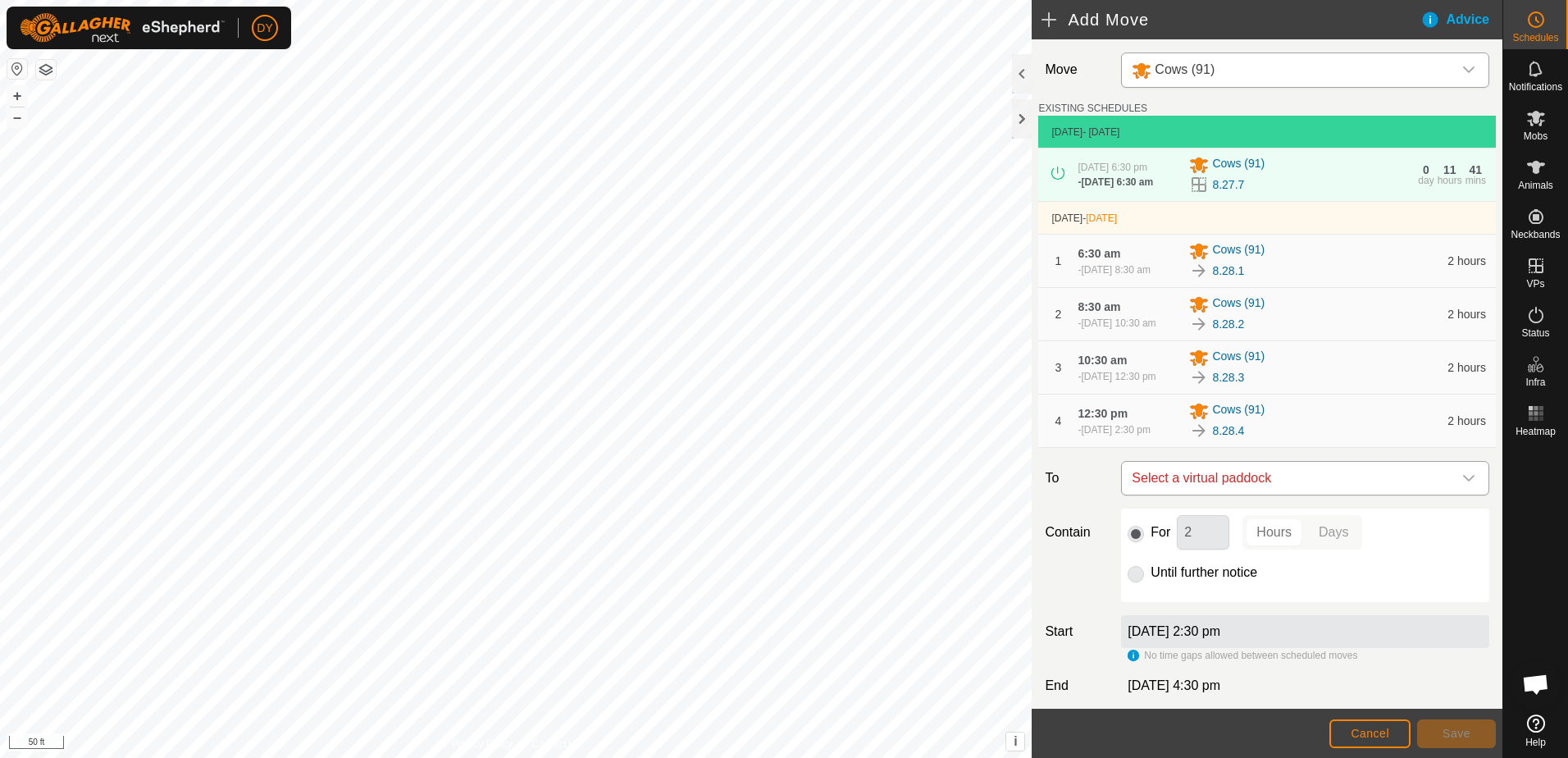
click at [1297, 495] on span "Select a virtual paddock" at bounding box center [1289, 478] width 327 height 33
type input "8.28.5"
click at [1180, 613] on li "8.28.5 3.19 ac" at bounding box center [1299, 615] width 336 height 25
click at [1442, 736] on button "Save" at bounding box center [1456, 734] width 79 height 29
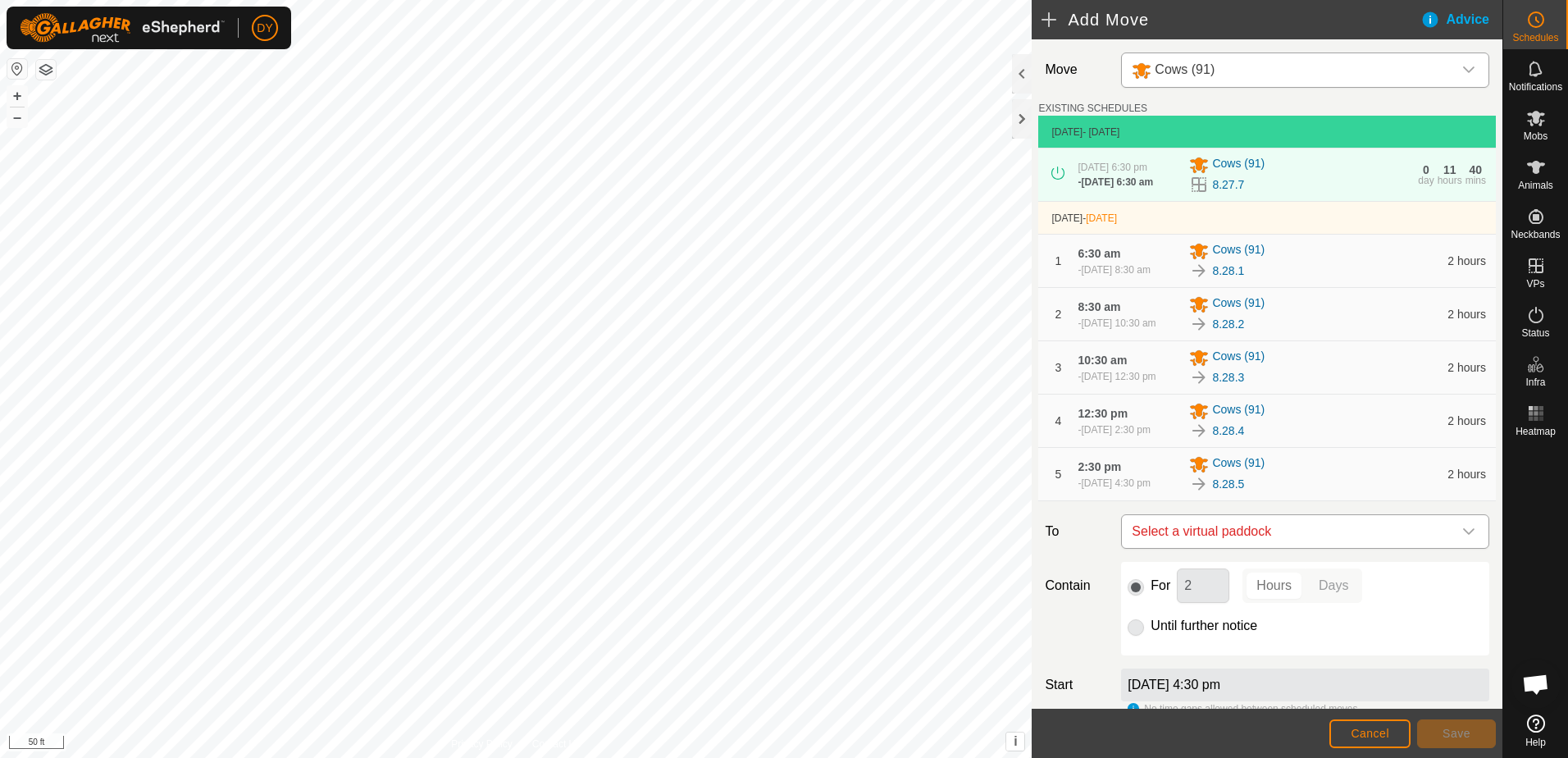
click at [1226, 548] on span "Select a virtual paddock" at bounding box center [1289, 531] width 327 height 33
type input "8.28.6"
click at [1173, 667] on li "8.28.6 3.36 ac" at bounding box center [1299, 668] width 336 height 25
click at [1131, 636] on input "Until further notice" at bounding box center [1136, 627] width 16 height 16
radio input "true"
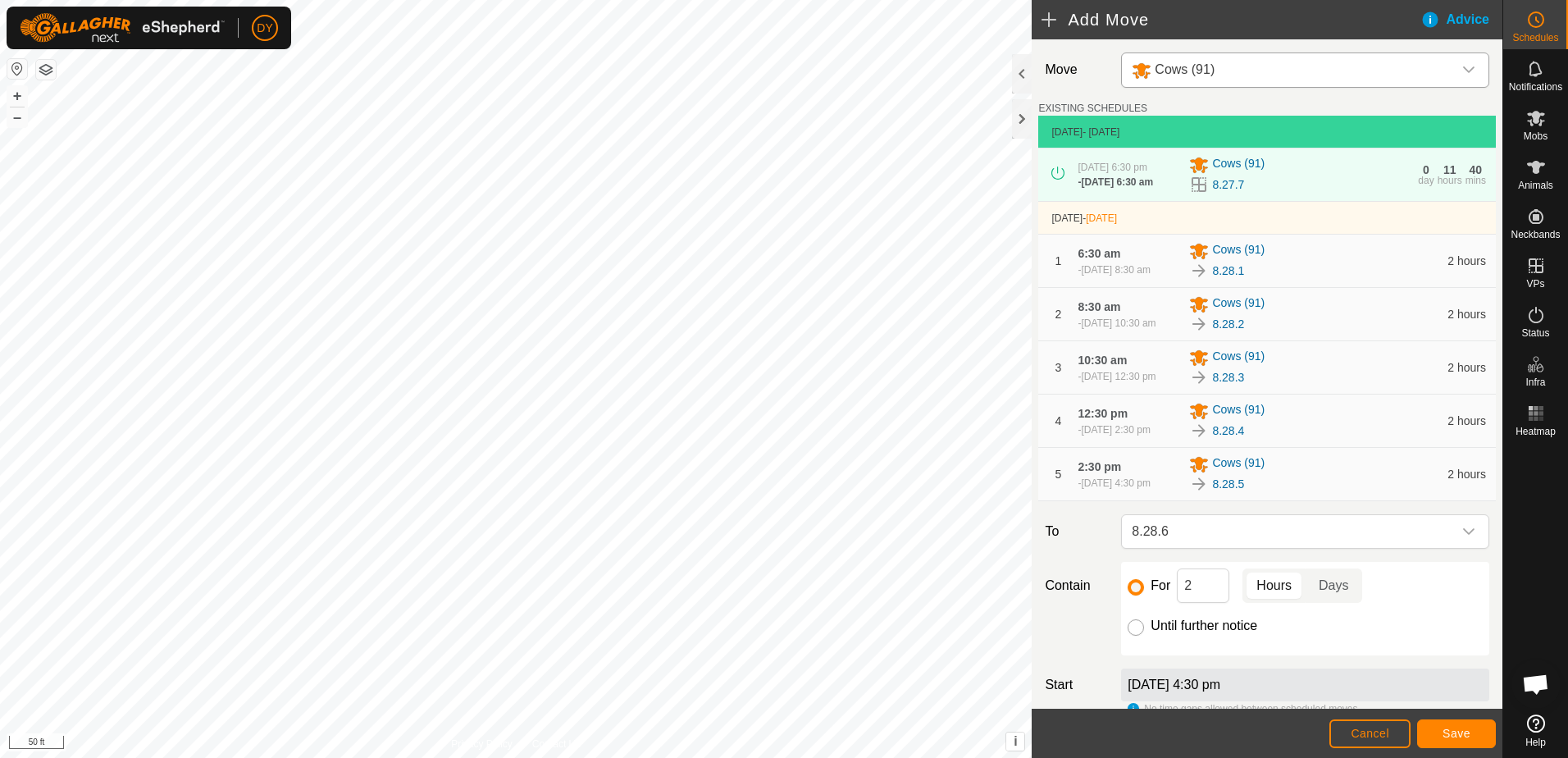
checkbox input "false"
click at [1446, 731] on span "Save" at bounding box center [1456, 733] width 28 height 13
